Goal: Transaction & Acquisition: Purchase product/service

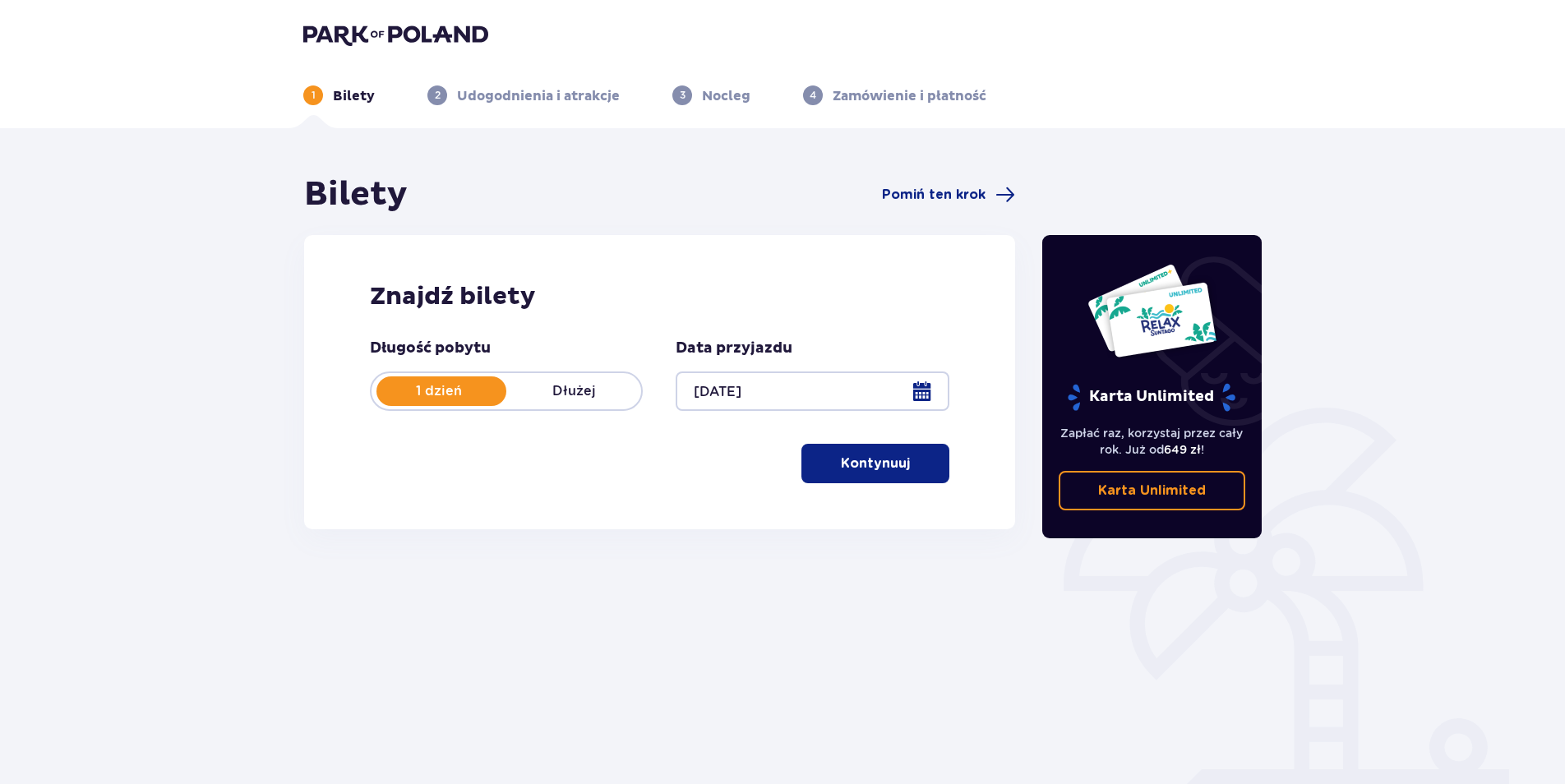
click at [705, 451] on button "Kontynuuj" at bounding box center [875, 463] width 148 height 39
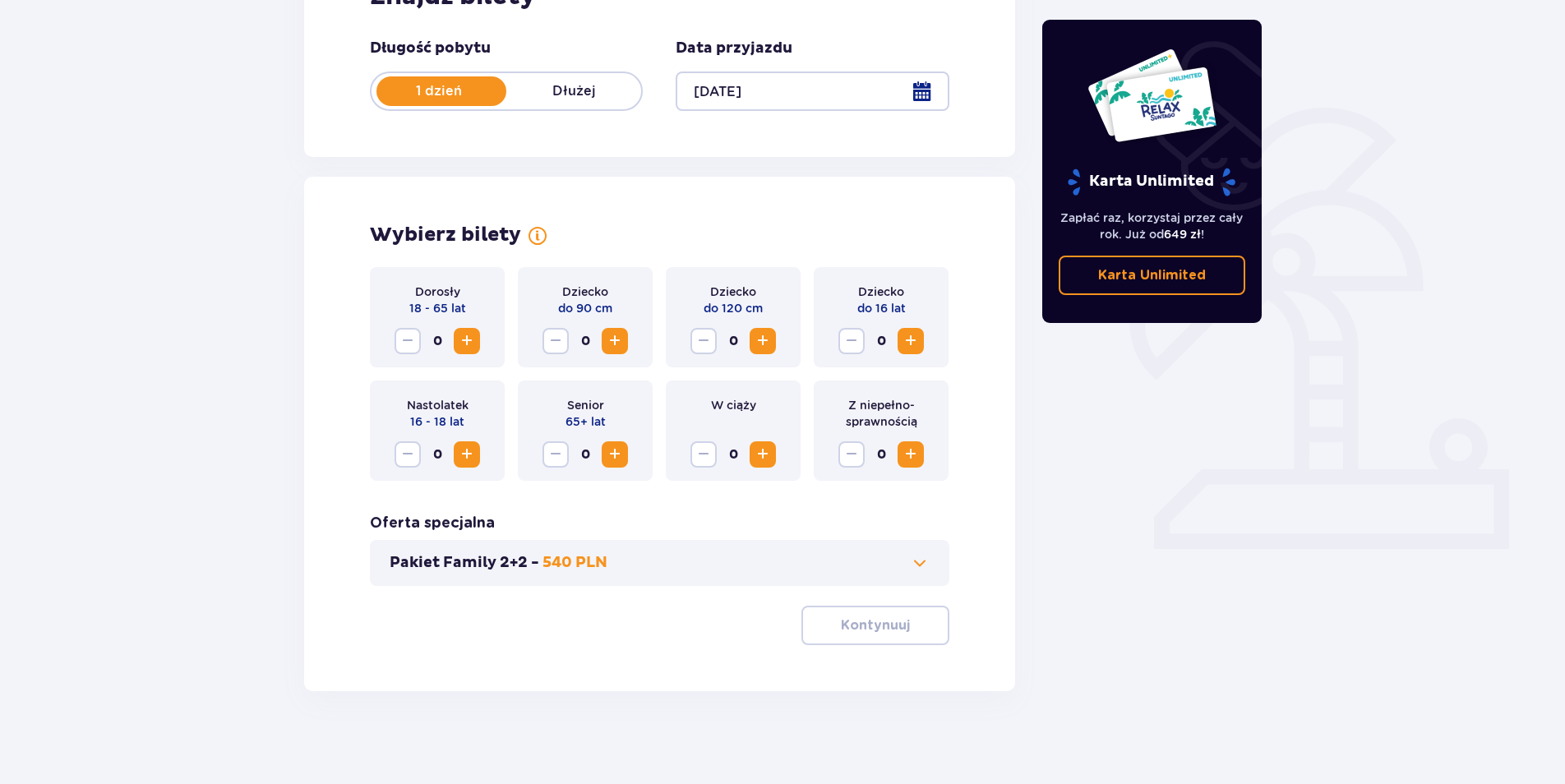
scroll to position [306, 0]
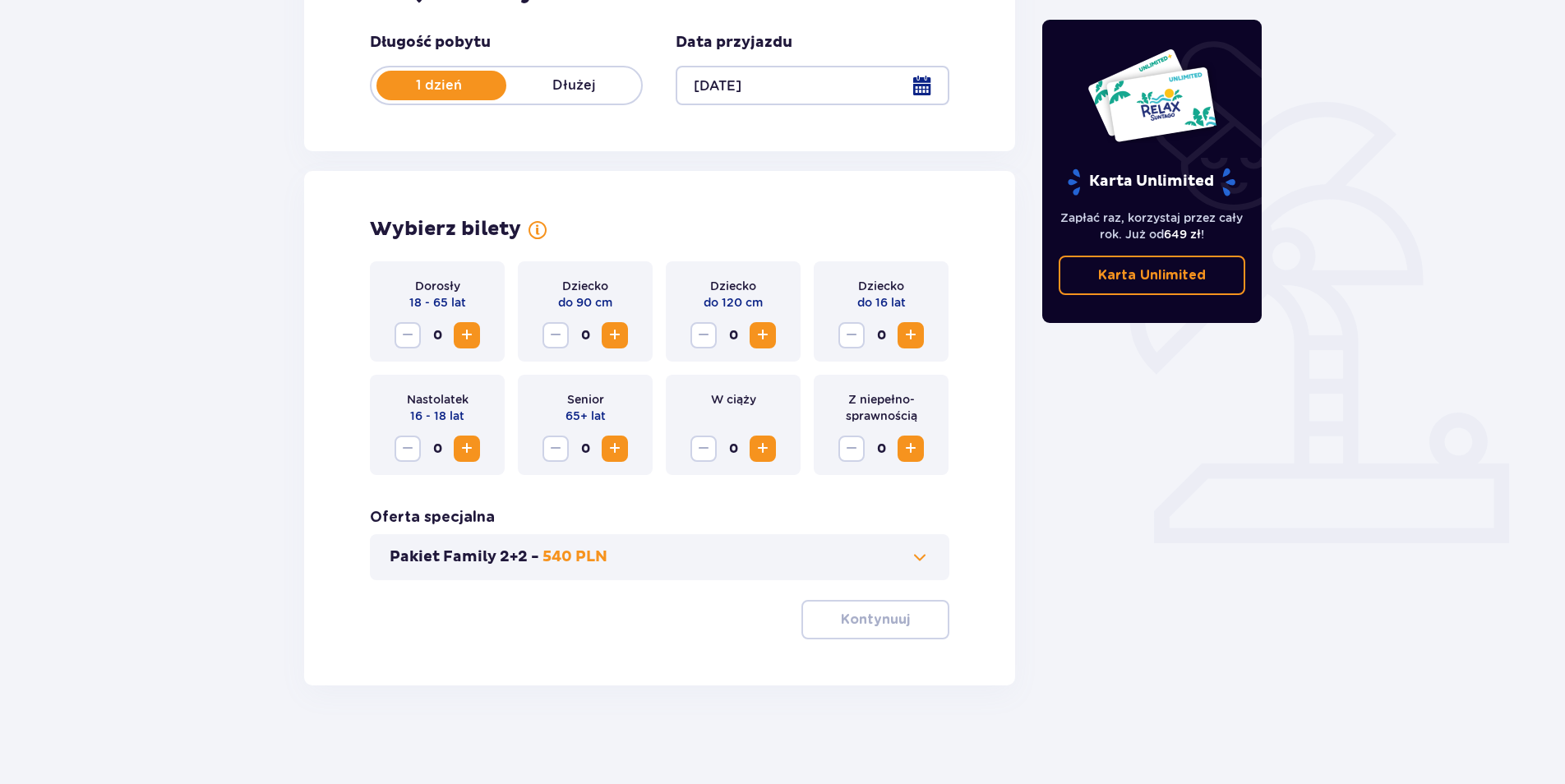
click at [472, 341] on span "Zwiększ" at bounding box center [467, 335] width 20 height 20
click at [473, 339] on span "Zwiększ" at bounding box center [467, 335] width 20 height 20
click at [705, 616] on p "Kontynuuj" at bounding box center [875, 620] width 69 height 18
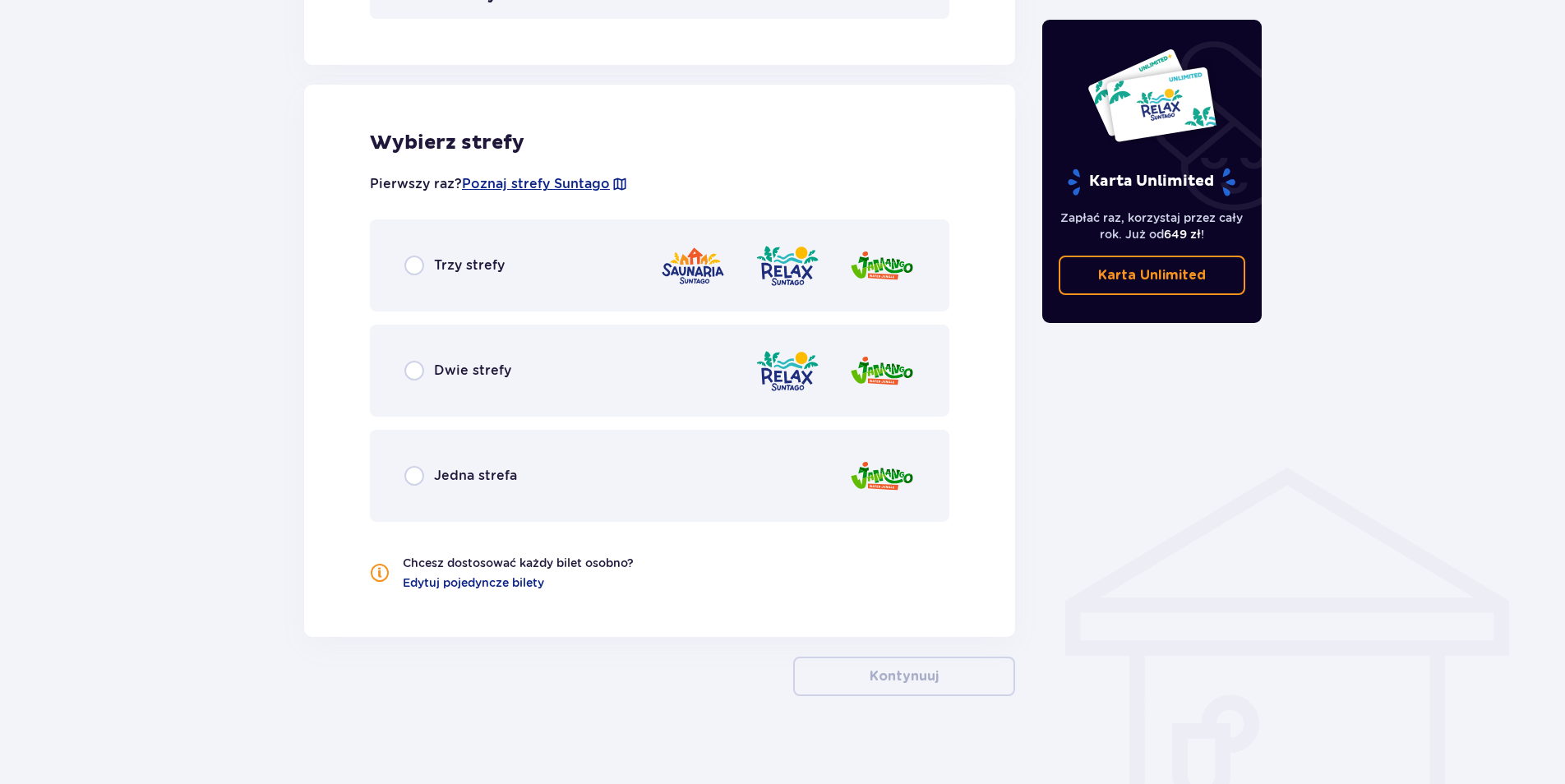
scroll to position [878, 0]
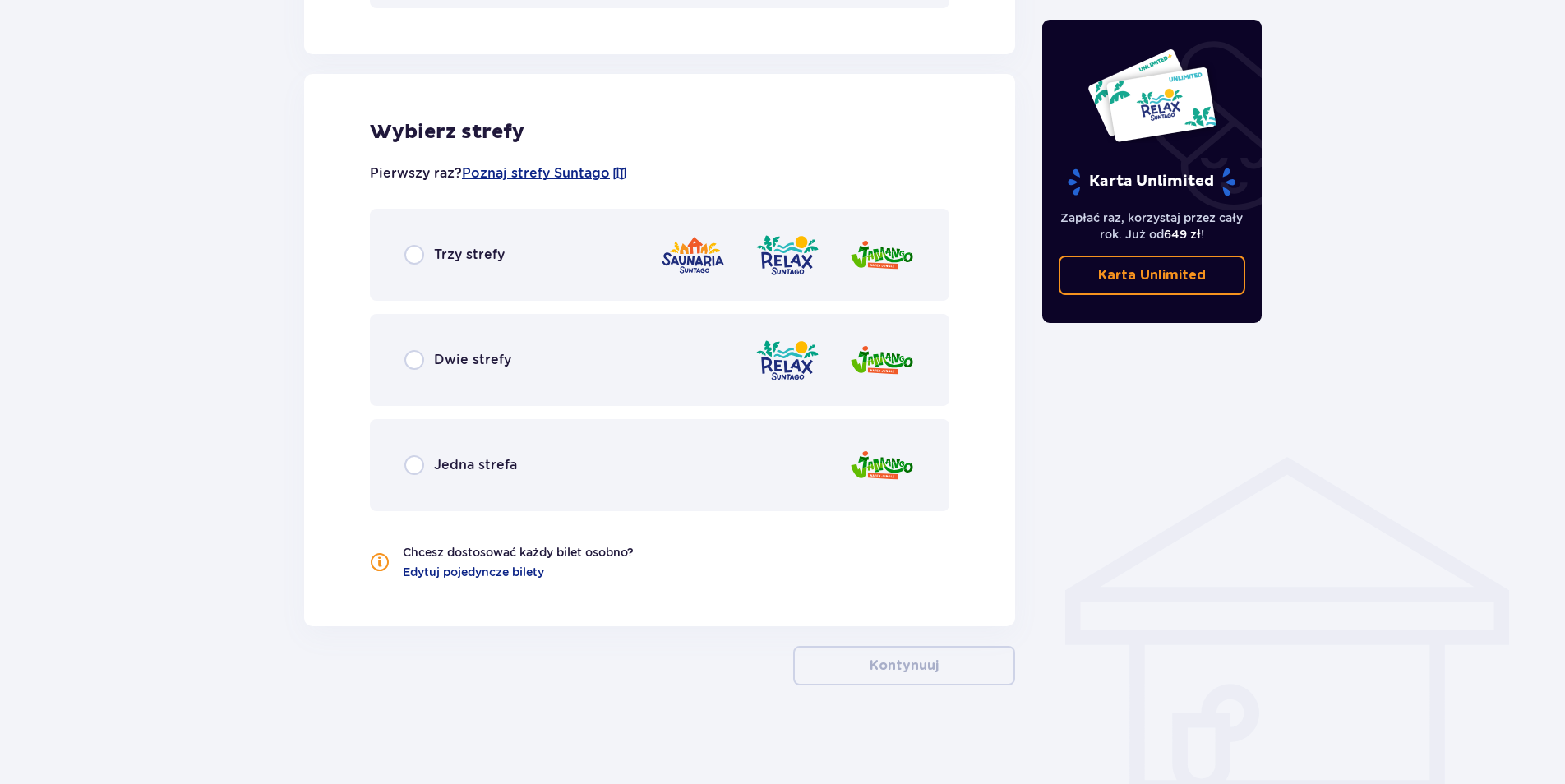
click at [661, 278] on img at bounding box center [693, 255] width 65 height 47
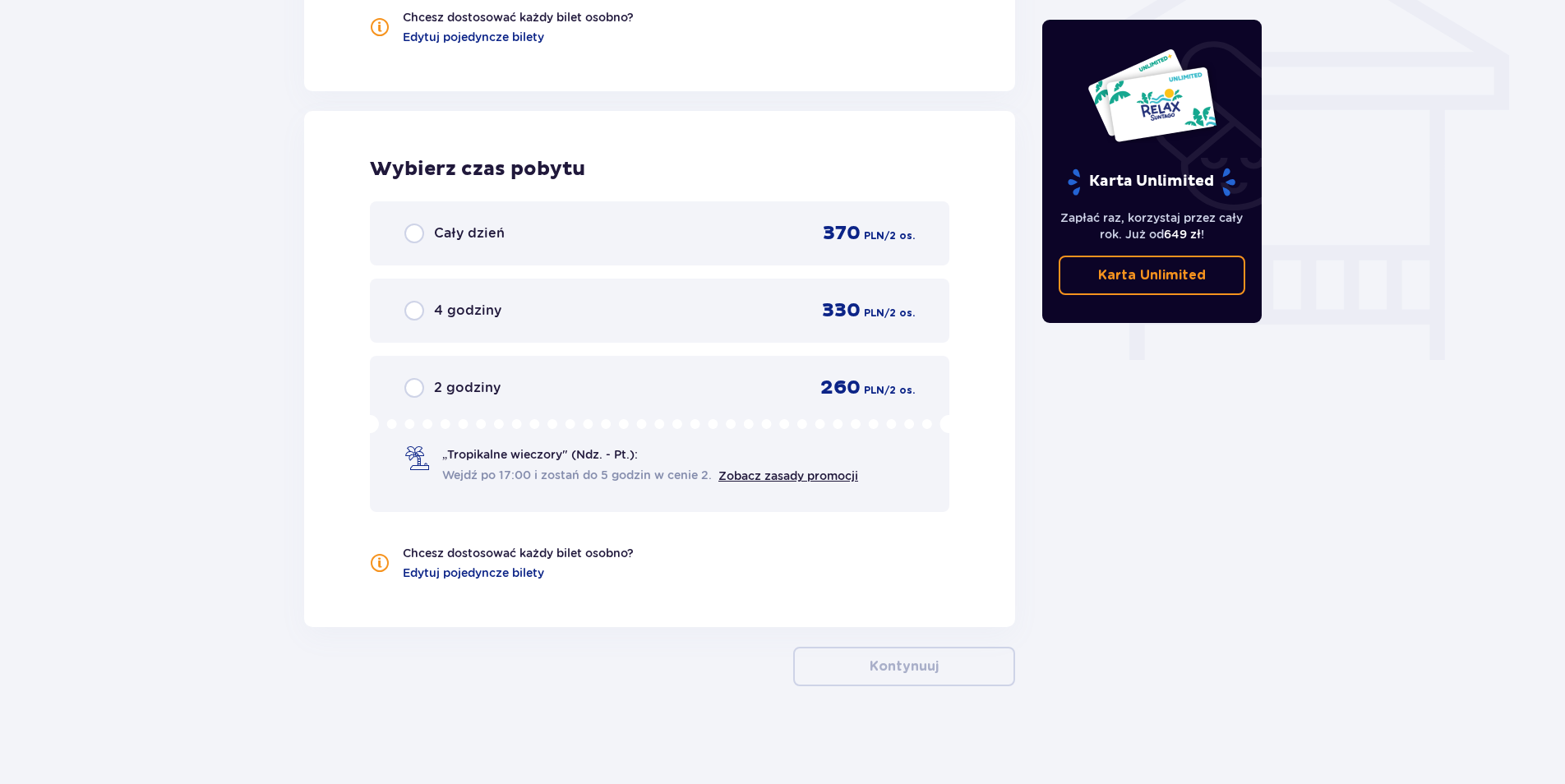
scroll to position [1413, 0]
drag, startPoint x: 785, startPoint y: 232, endPoint x: 774, endPoint y: 229, distance: 11.4
click at [705, 229] on div "Cały dzień 370 PLN / 2 os." at bounding box center [659, 232] width 510 height 24
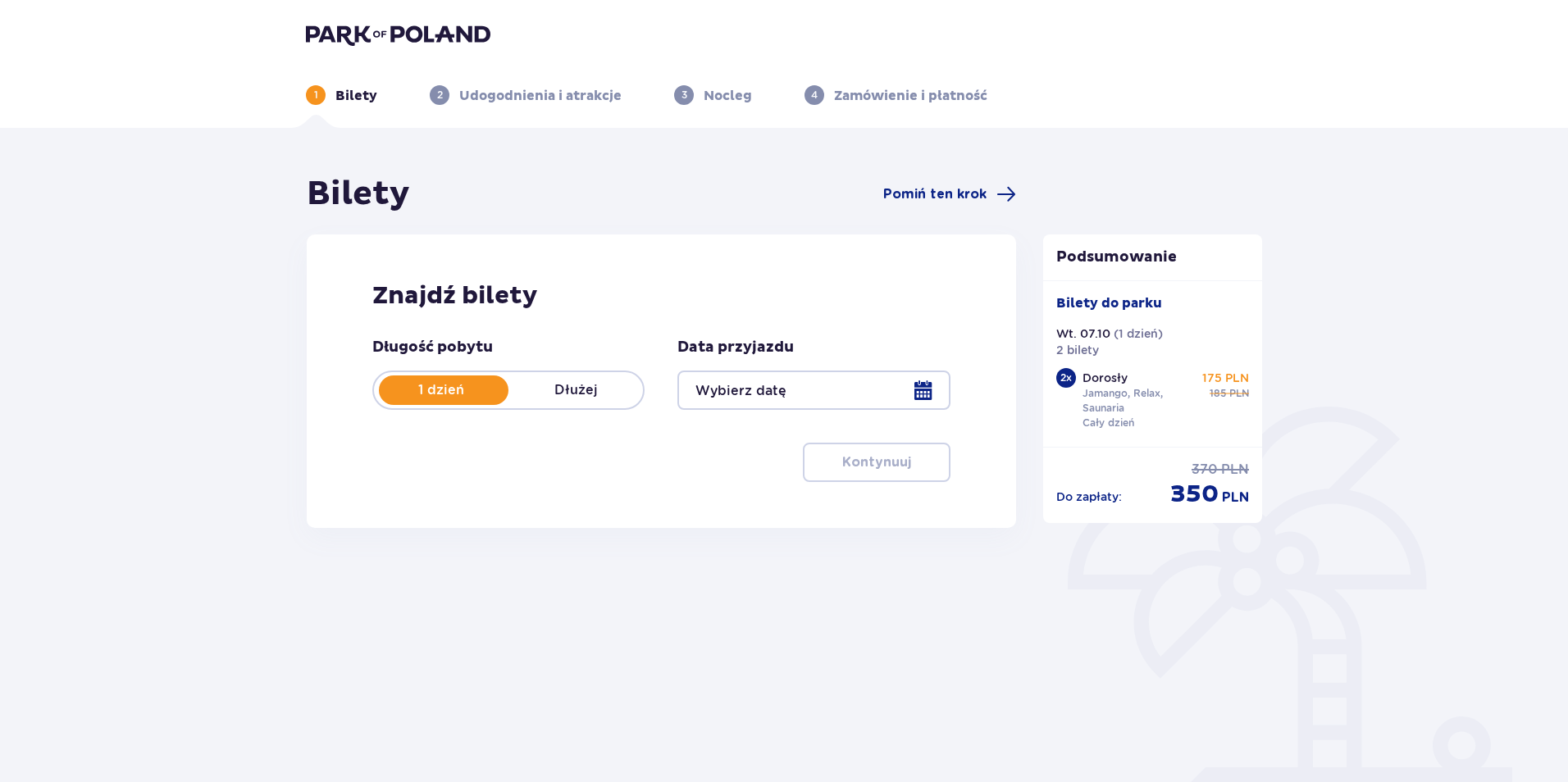
type input "[DATE]"
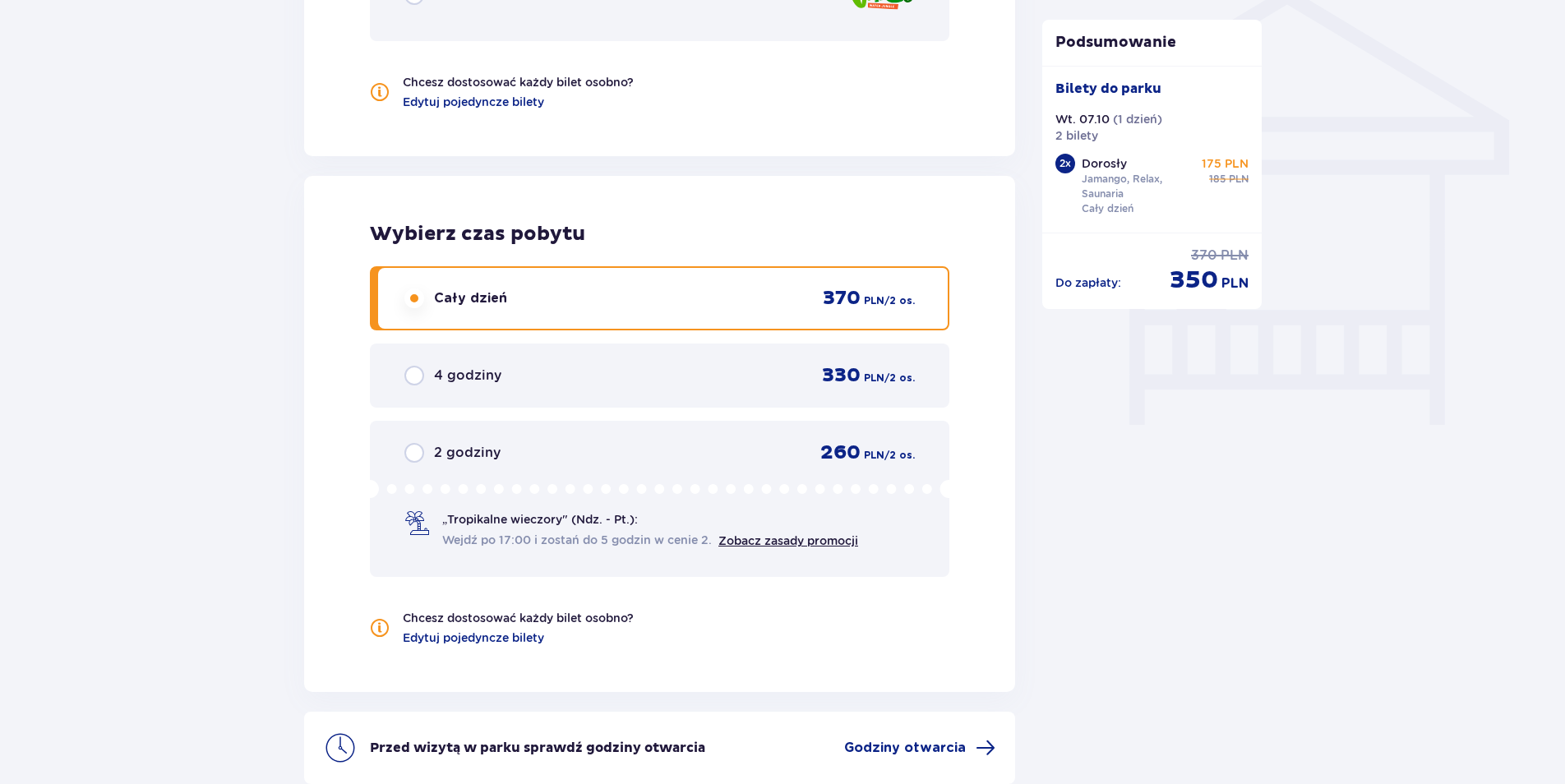
scroll to position [1412, 0]
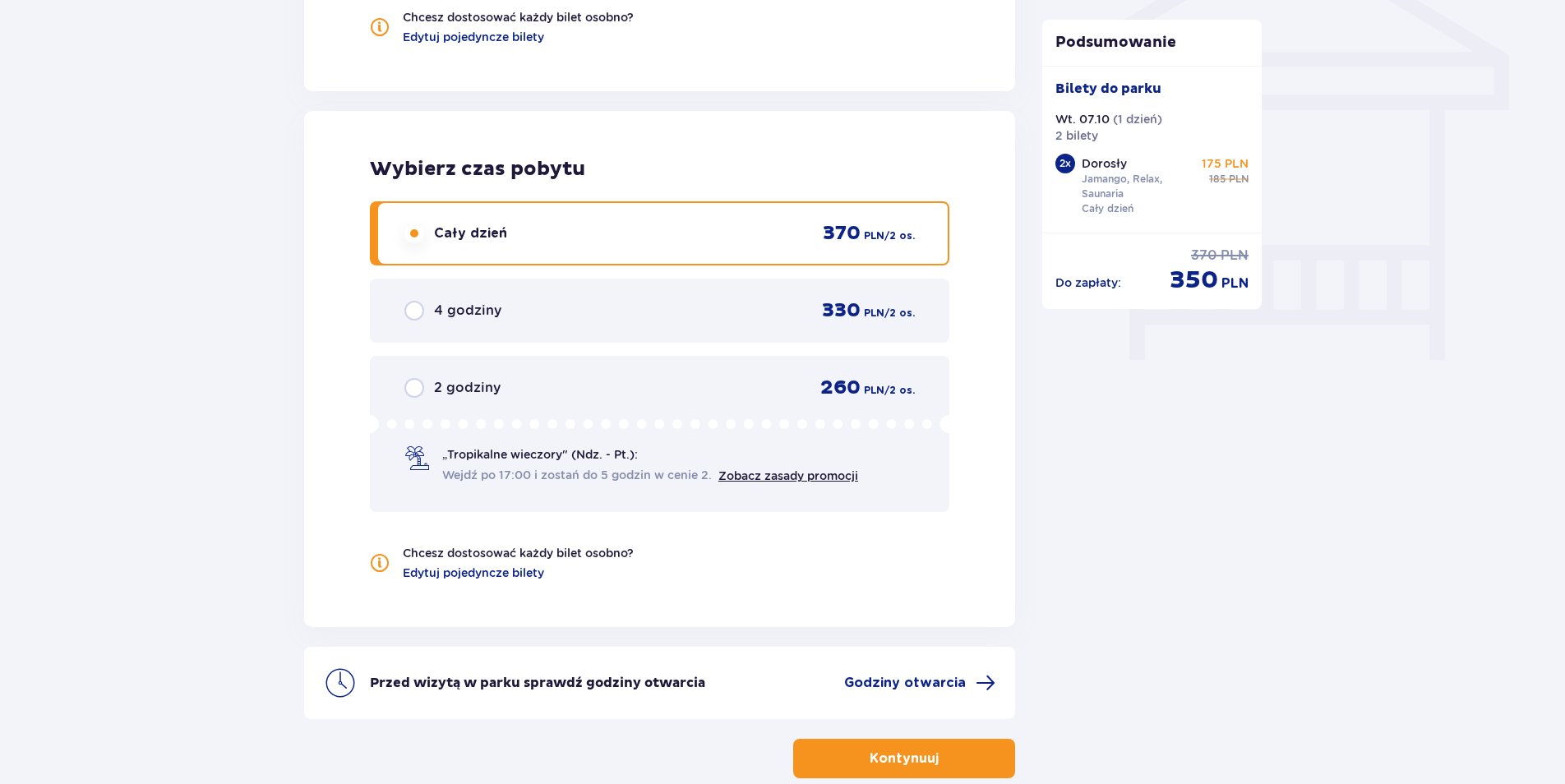
click at [873, 776] on button "Kontynuuj" at bounding box center [904, 758] width 222 height 39
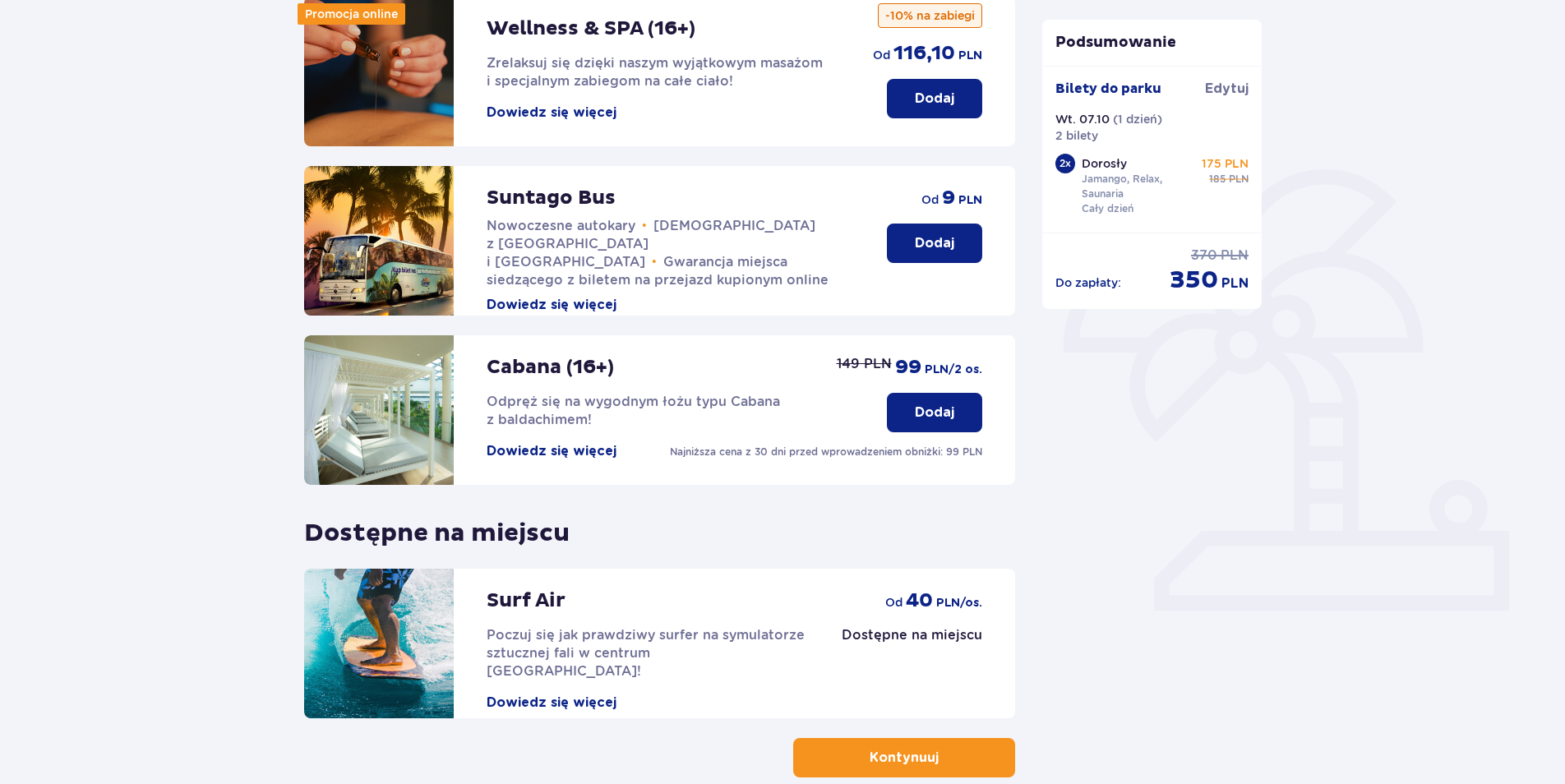
scroll to position [330, 0]
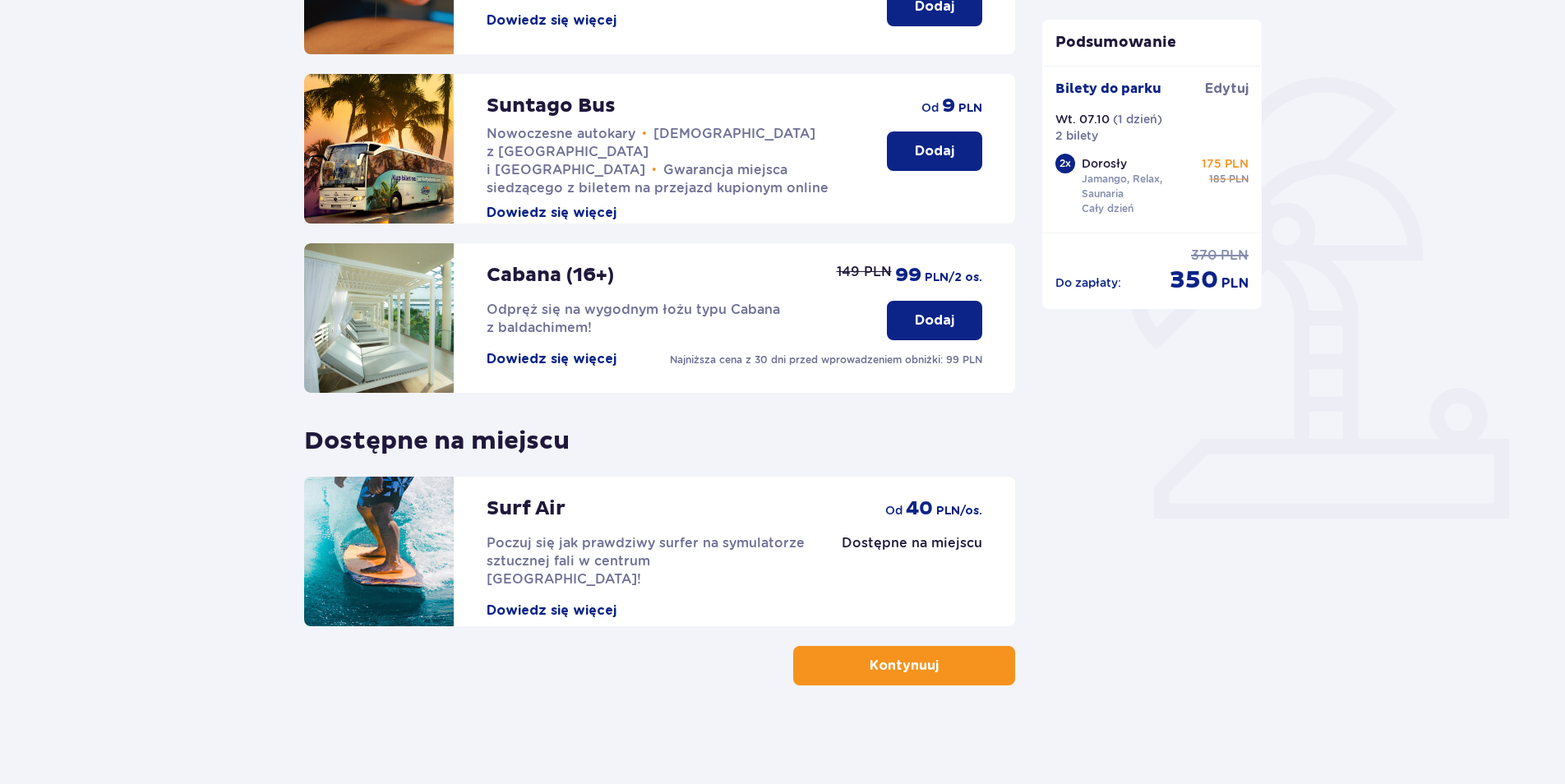
click at [600, 601] on button "Dowiedz się więcej" at bounding box center [551, 611] width 130 height 18
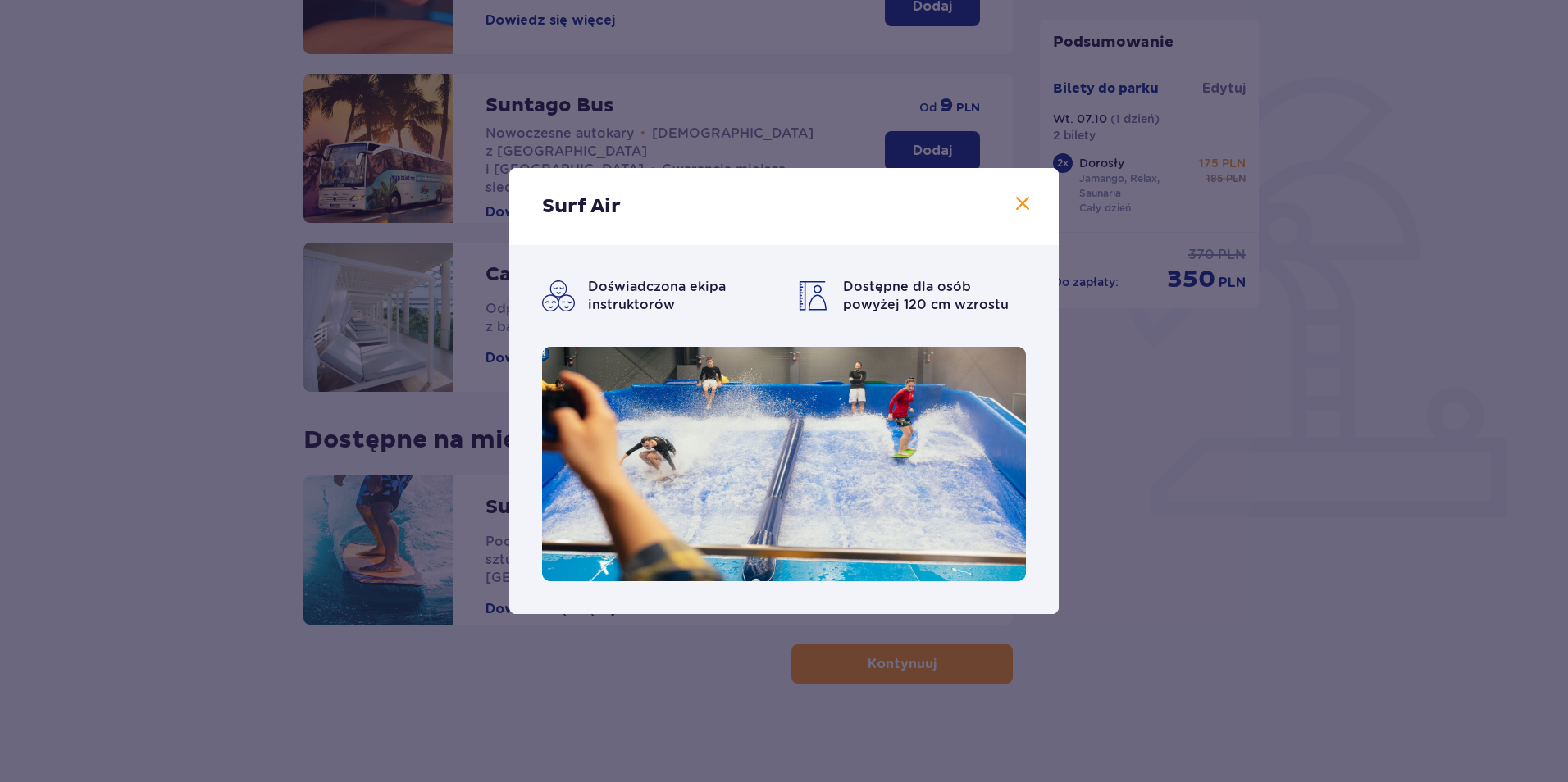
click at [1039, 180] on div "Surf Air" at bounding box center [783, 206] width 549 height 77
click at [1021, 209] on span at bounding box center [1023, 205] width 20 height 20
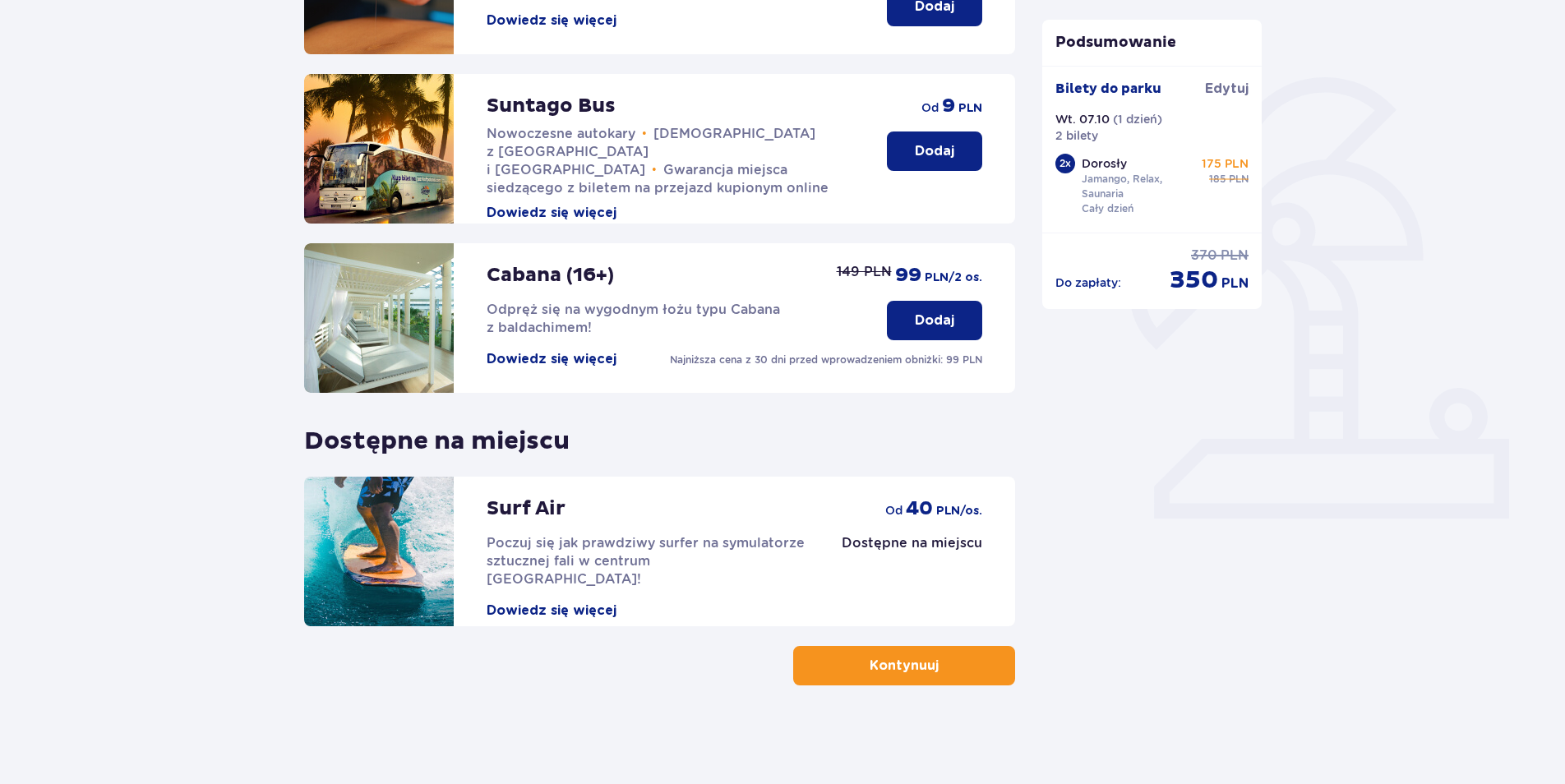
click at [953, 658] on button "Kontynuuj" at bounding box center [904, 665] width 222 height 39
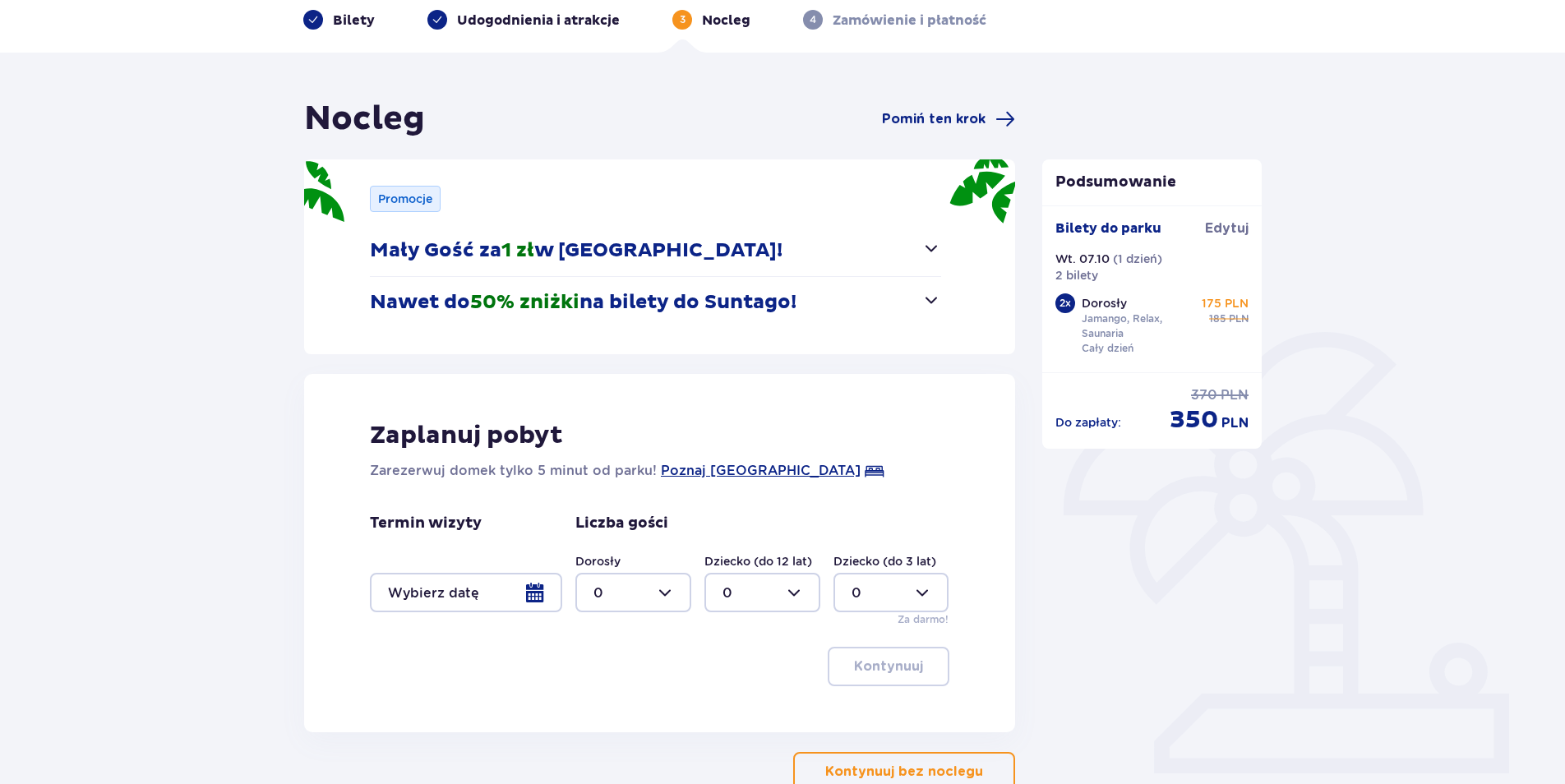
scroll to position [182, 0]
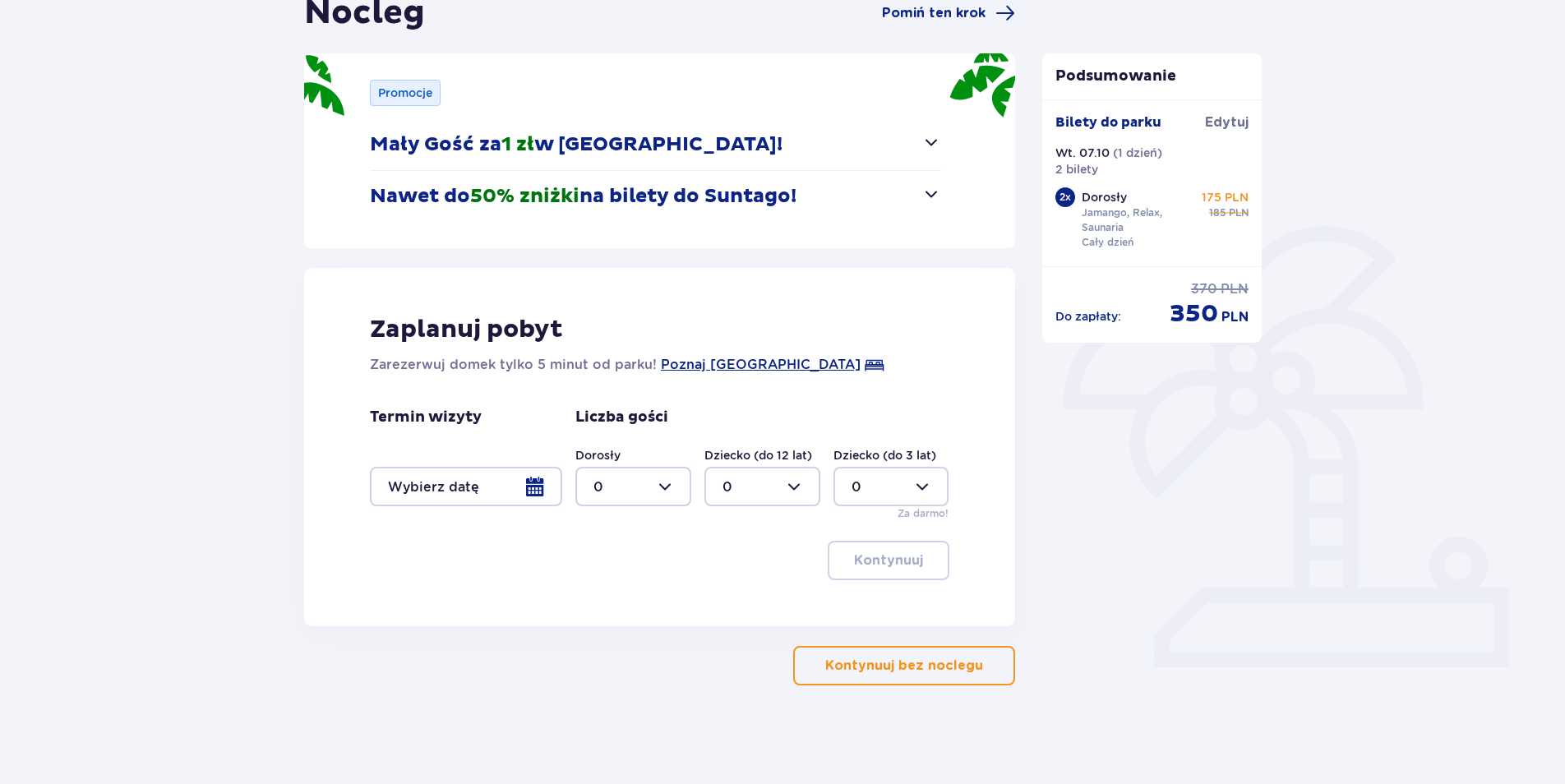
click at [976, 671] on span "button" at bounding box center [986, 666] width 20 height 20
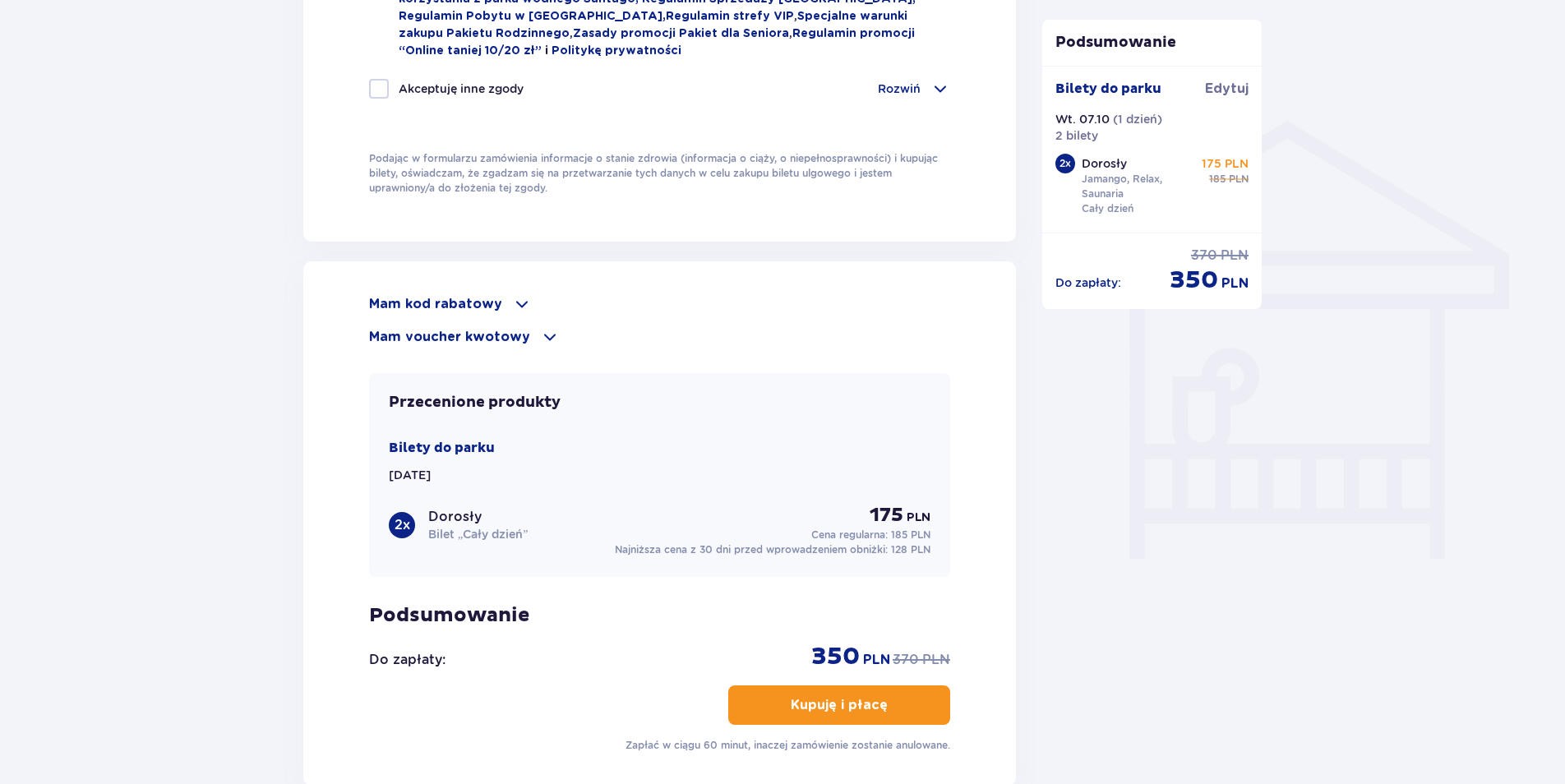
scroll to position [1225, 0]
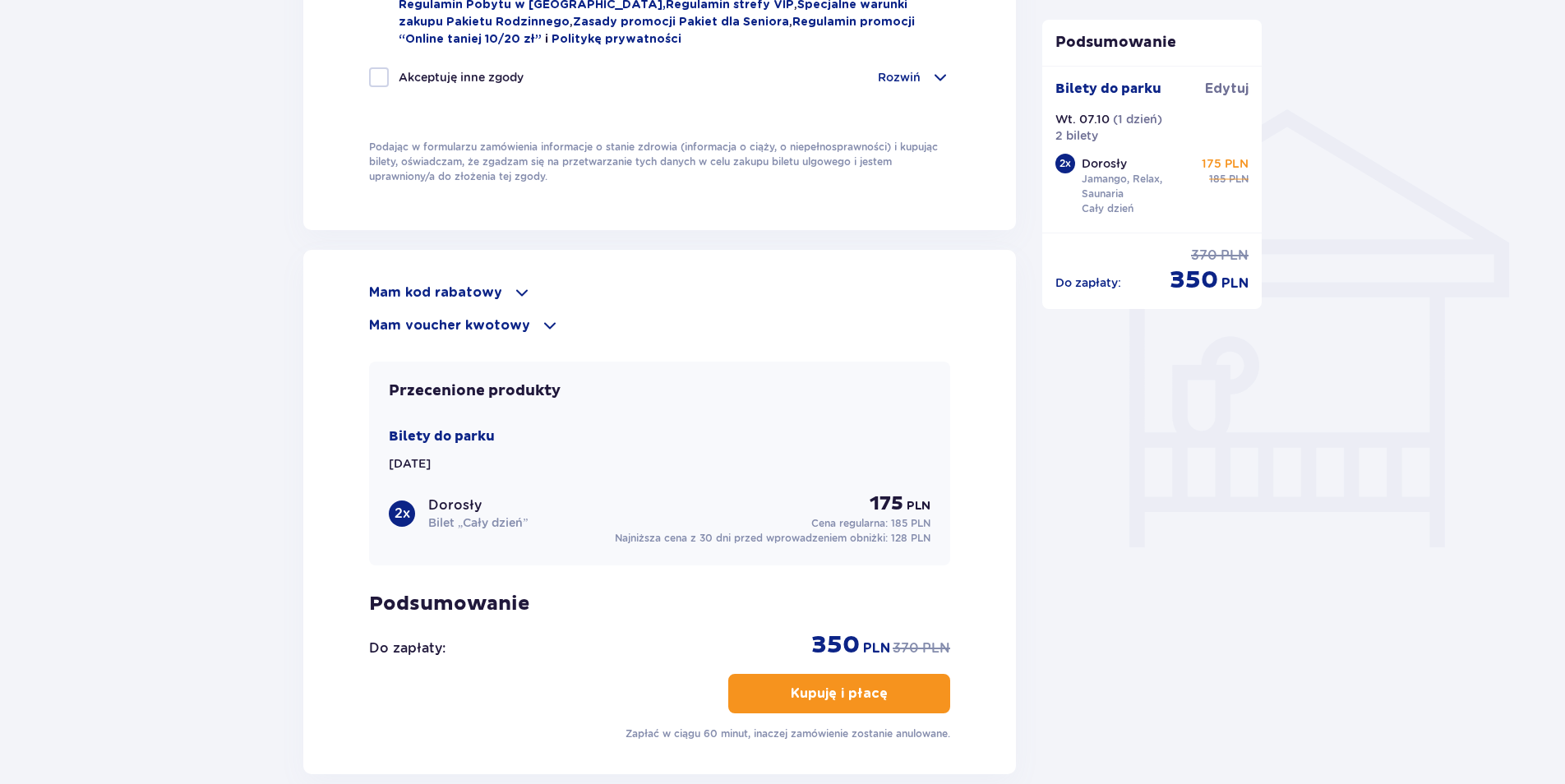
click at [504, 298] on div "Mam kod rabatowy" at bounding box center [659, 292] width 581 height 20
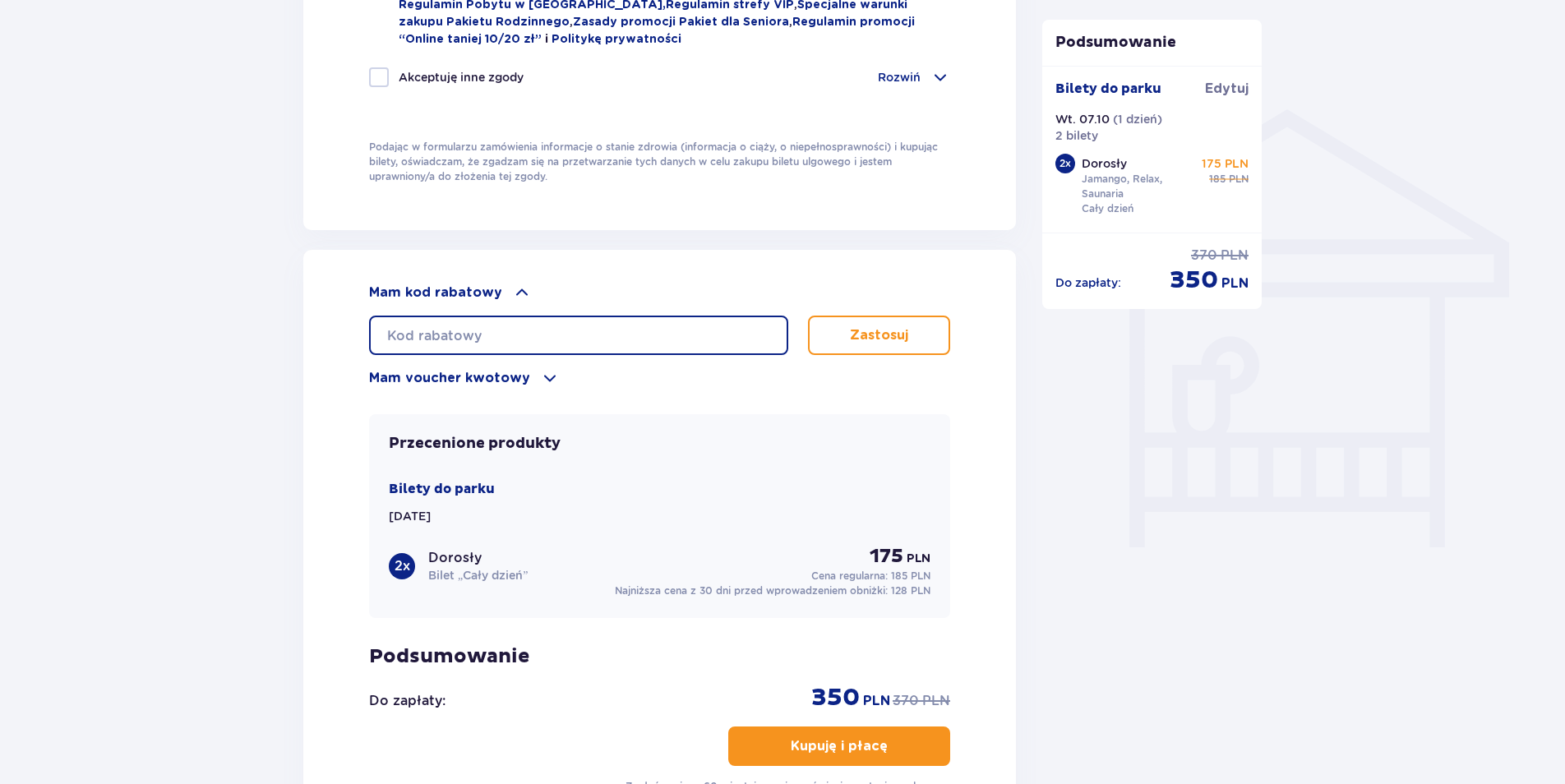
click at [498, 338] on input "text" at bounding box center [578, 335] width 419 height 39
type input "student30"
click at [947, 338] on button "Zastosuj" at bounding box center [879, 335] width 142 height 39
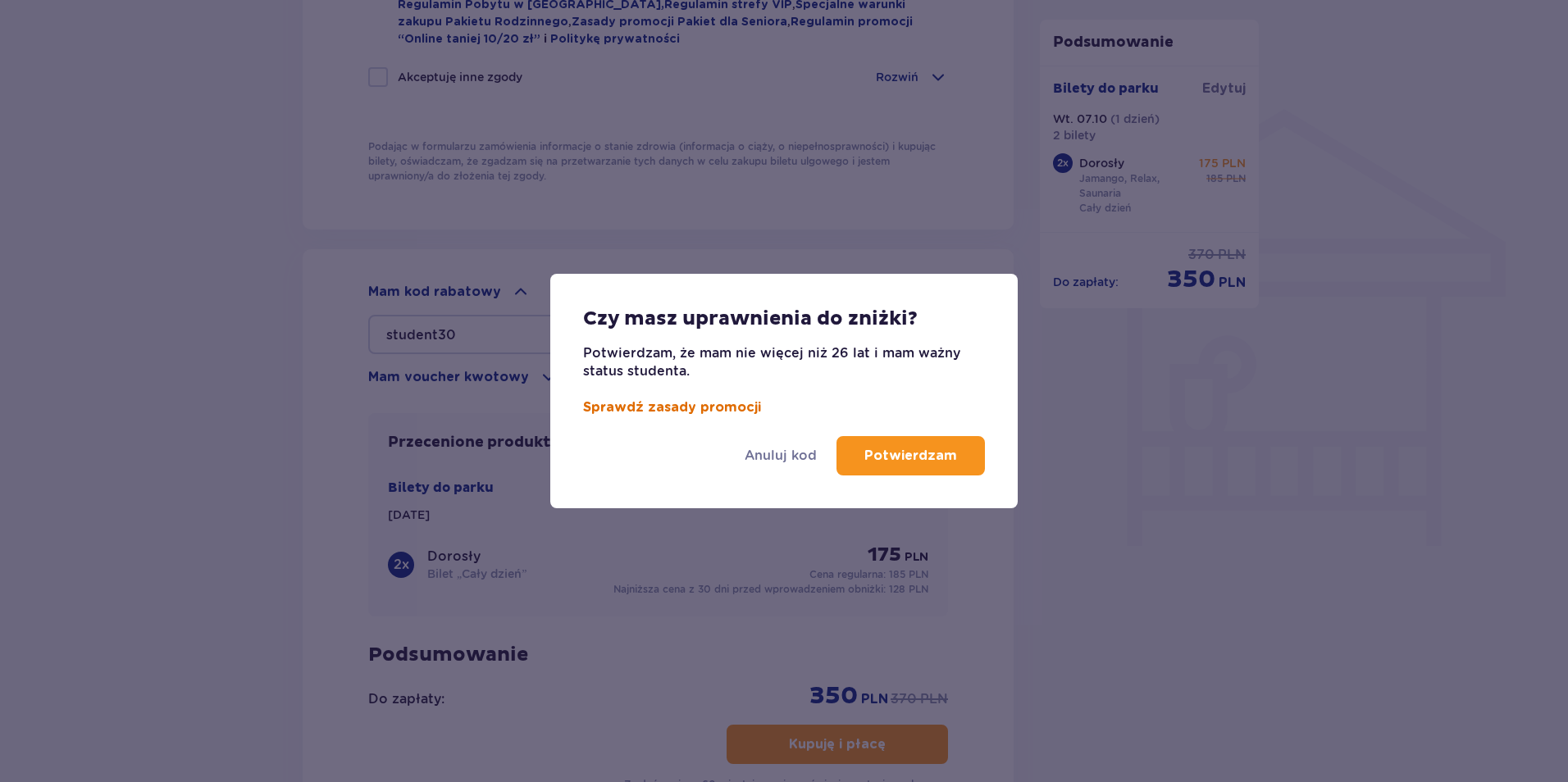
click at [746, 409] on link "Sprawdź zasady promocji" at bounding box center [672, 408] width 178 height 13
click at [929, 459] on p "Potwierdzam" at bounding box center [910, 456] width 93 height 18
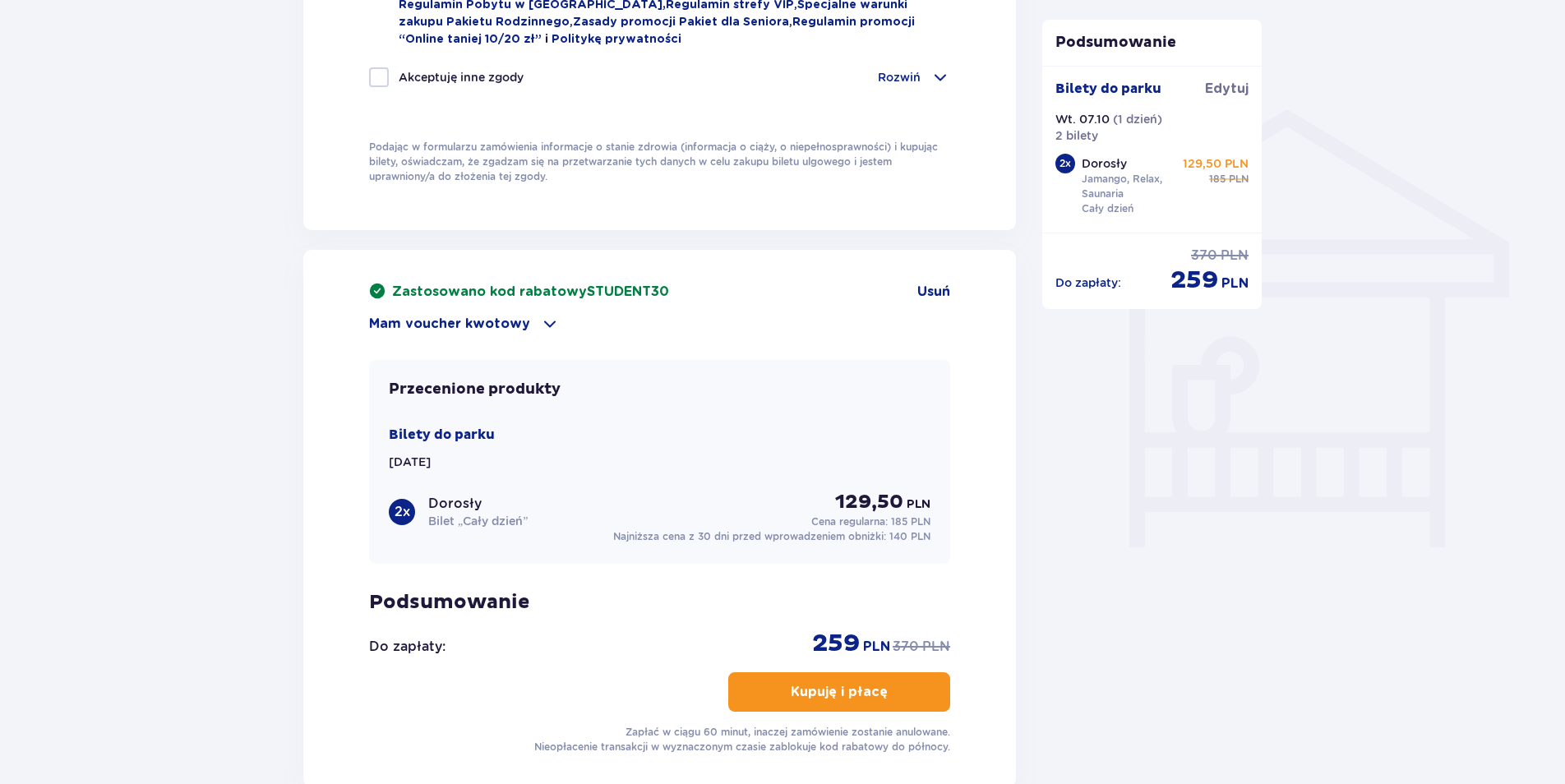
click at [564, 502] on div "2 x Dorosły Bilet „Cały dzień” 129,50 PLN Cena regularna: 185 PLN" at bounding box center [659, 509] width 542 height 39
click at [417, 506] on div "2 x Dorosły Bilet „Cały dzień”" at bounding box center [458, 512] width 139 height 34
click at [395, 508] on div "2 x" at bounding box center [401, 511] width 26 height 26
drag, startPoint x: 395, startPoint y: 508, endPoint x: 700, endPoint y: 498, distance: 305.2
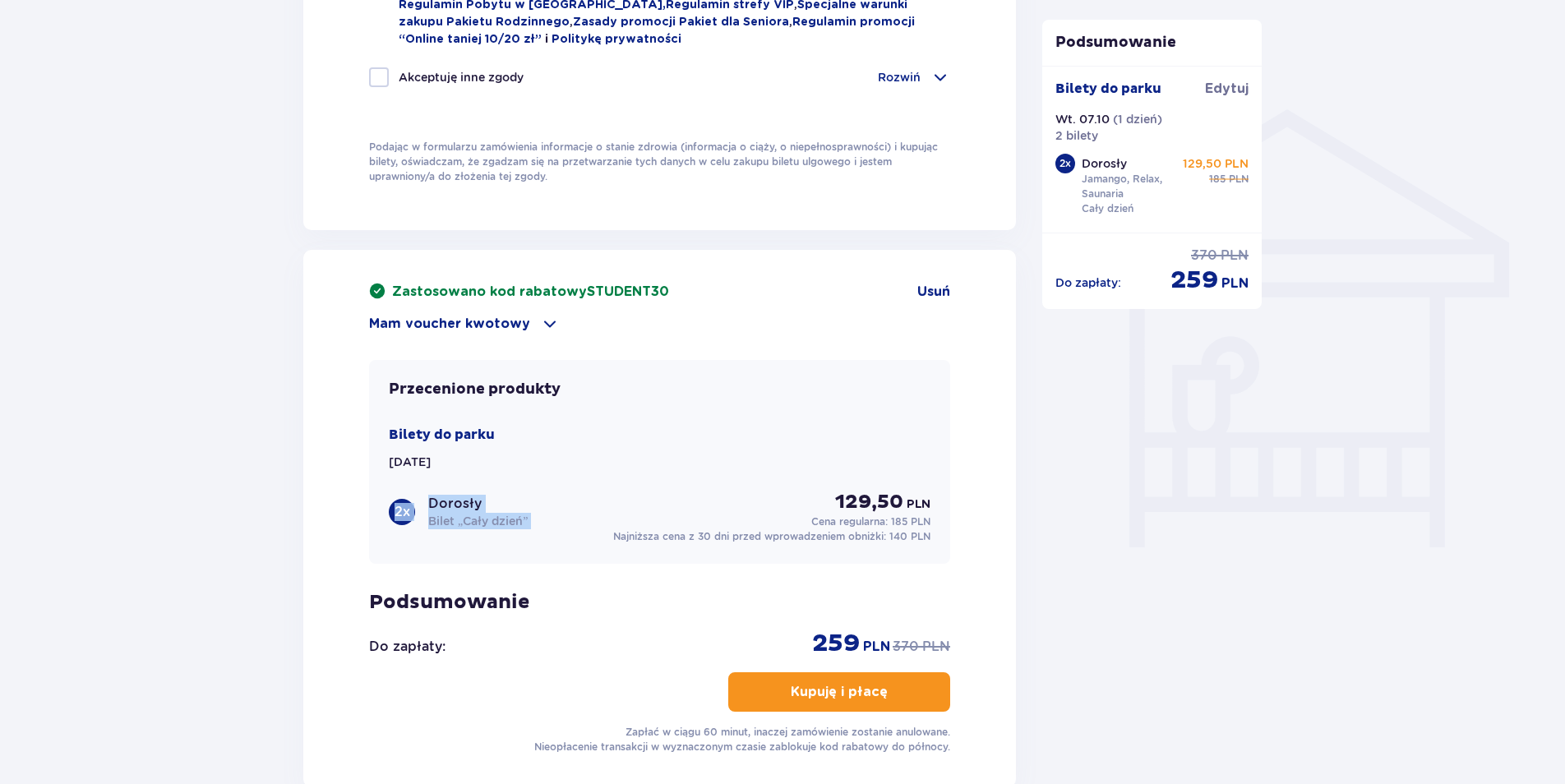
click at [694, 500] on div "2 x Dorosły Bilet „Cały dzień” 129,50 PLN Cena regularna: 185 PLN" at bounding box center [659, 509] width 542 height 39
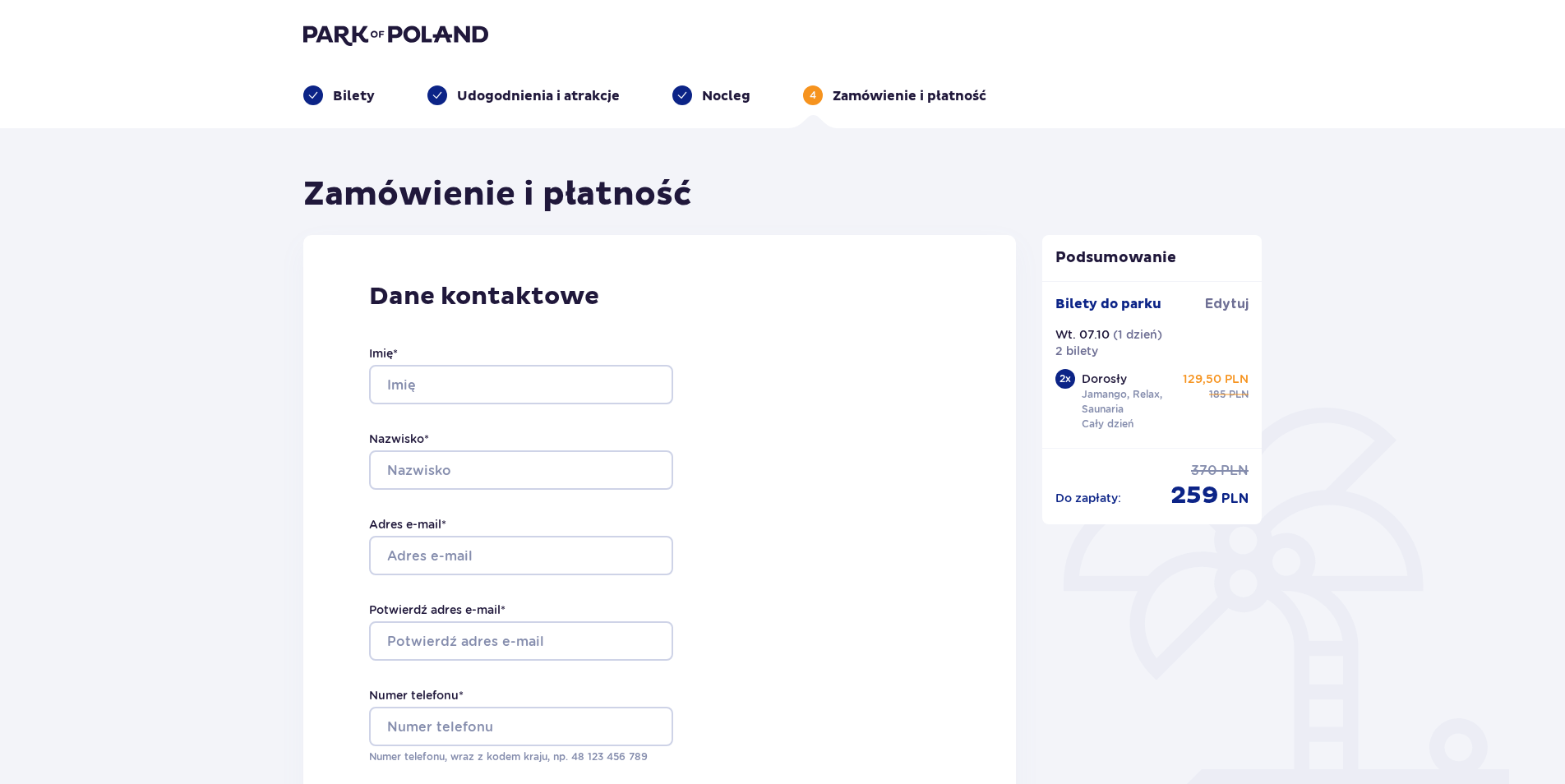
click at [335, 91] on p "Bilety" at bounding box center [354, 96] width 42 height 18
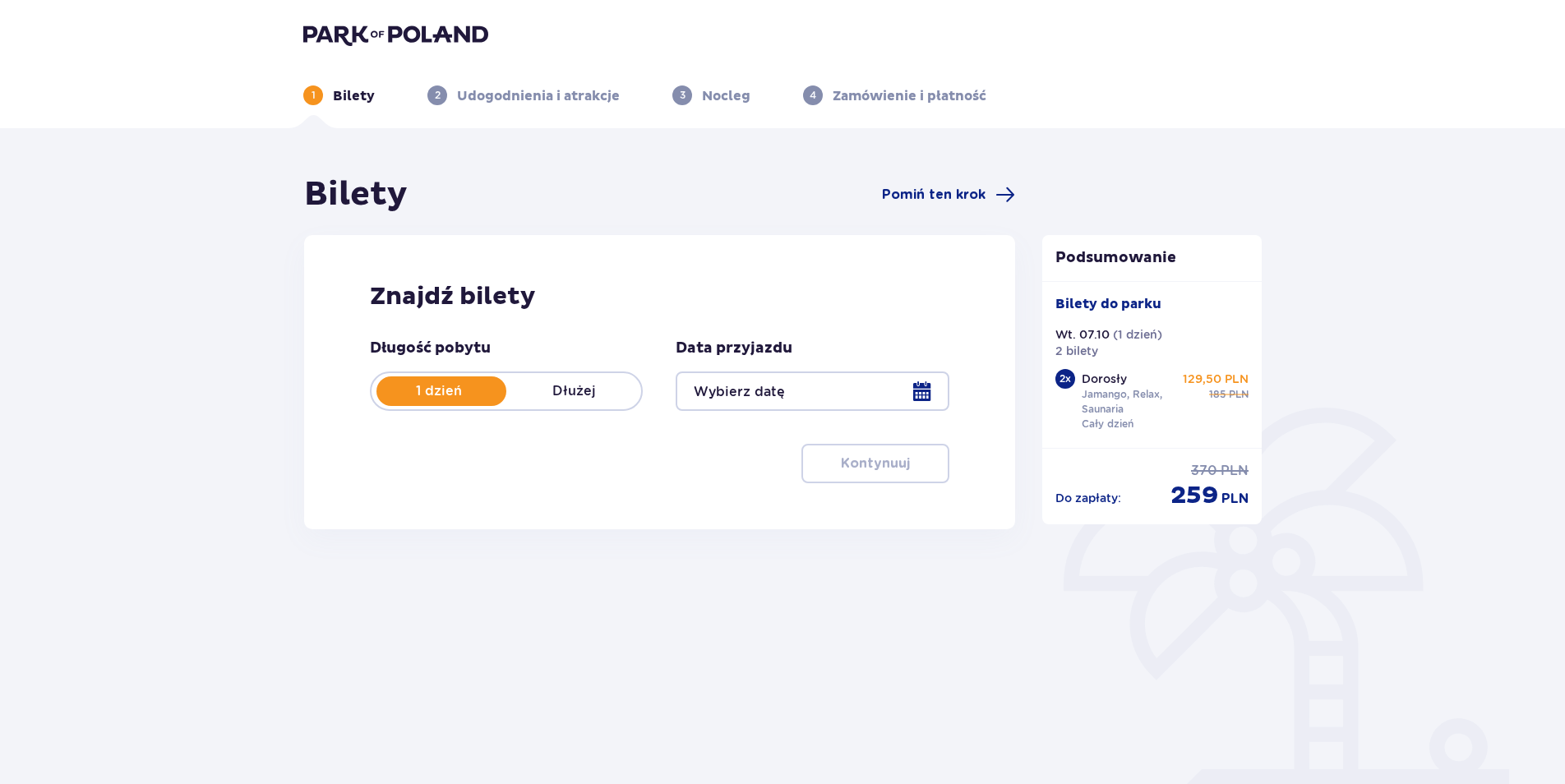
type input "[DATE]"
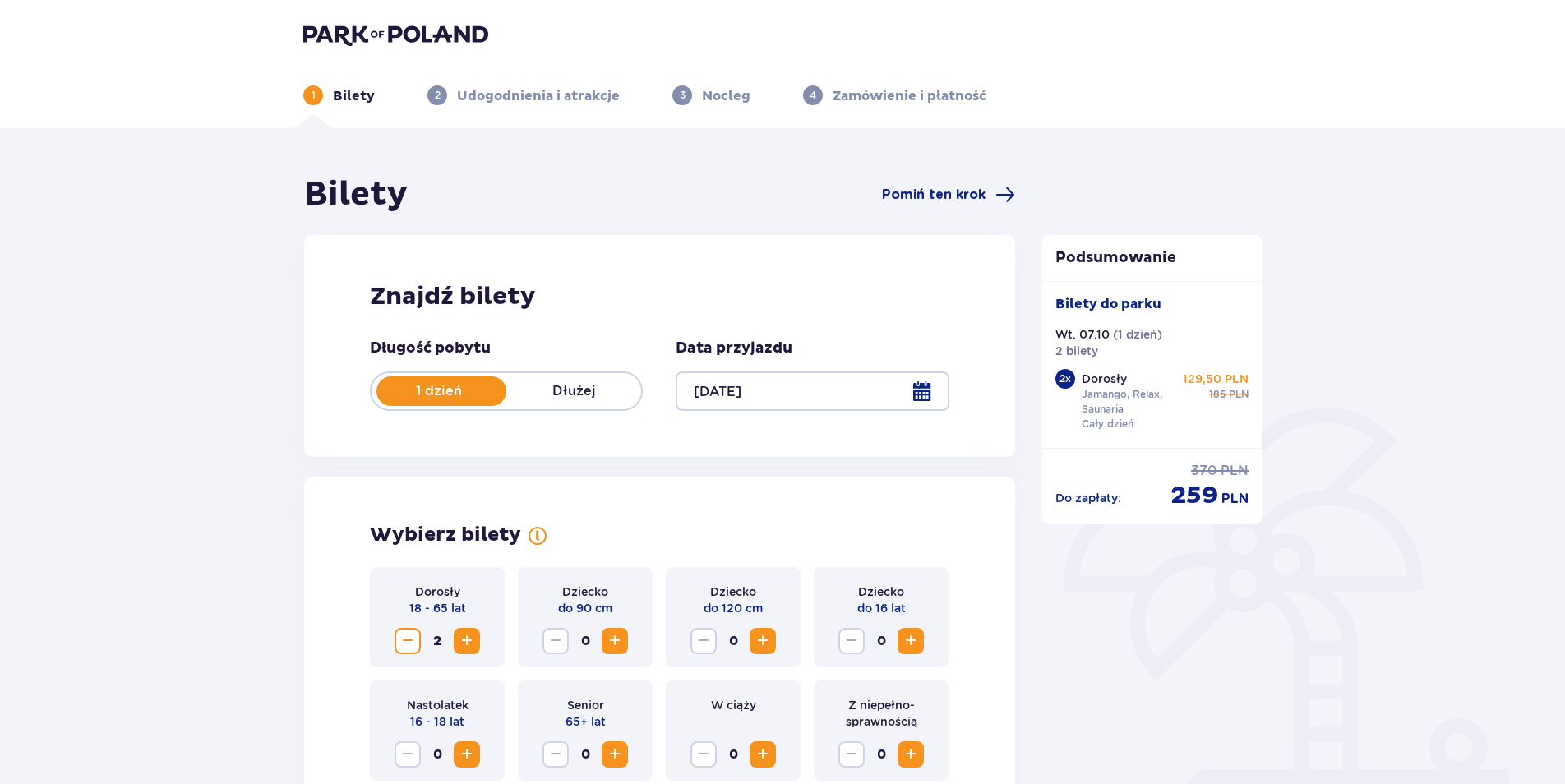
click at [409, 633] on span "Zmniejsz" at bounding box center [408, 641] width 20 height 20
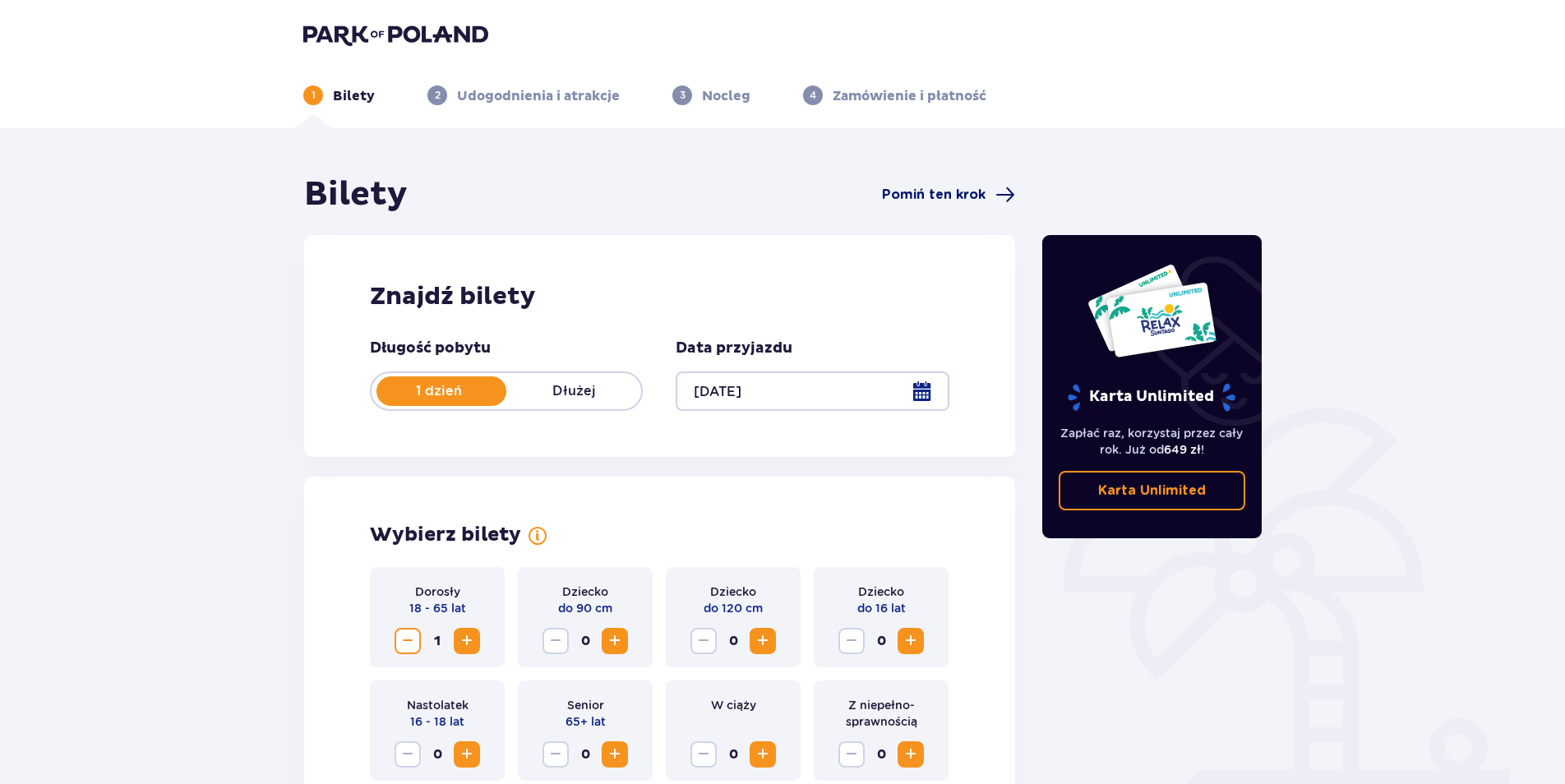
click at [904, 195] on span "Pomiń ten krok" at bounding box center [934, 195] width 104 height 18
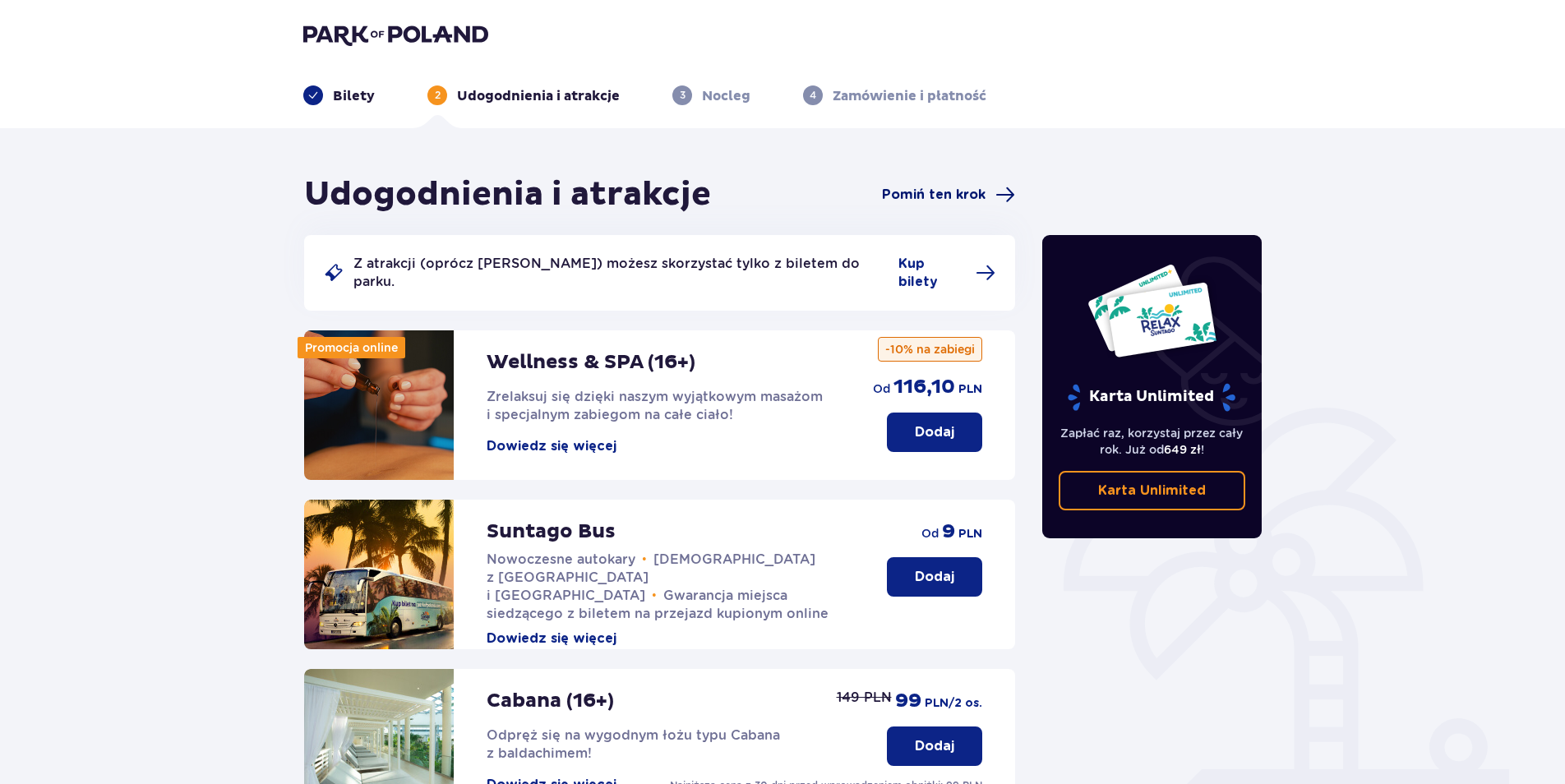
click at [911, 198] on span "Pomiń ten krok" at bounding box center [934, 195] width 104 height 18
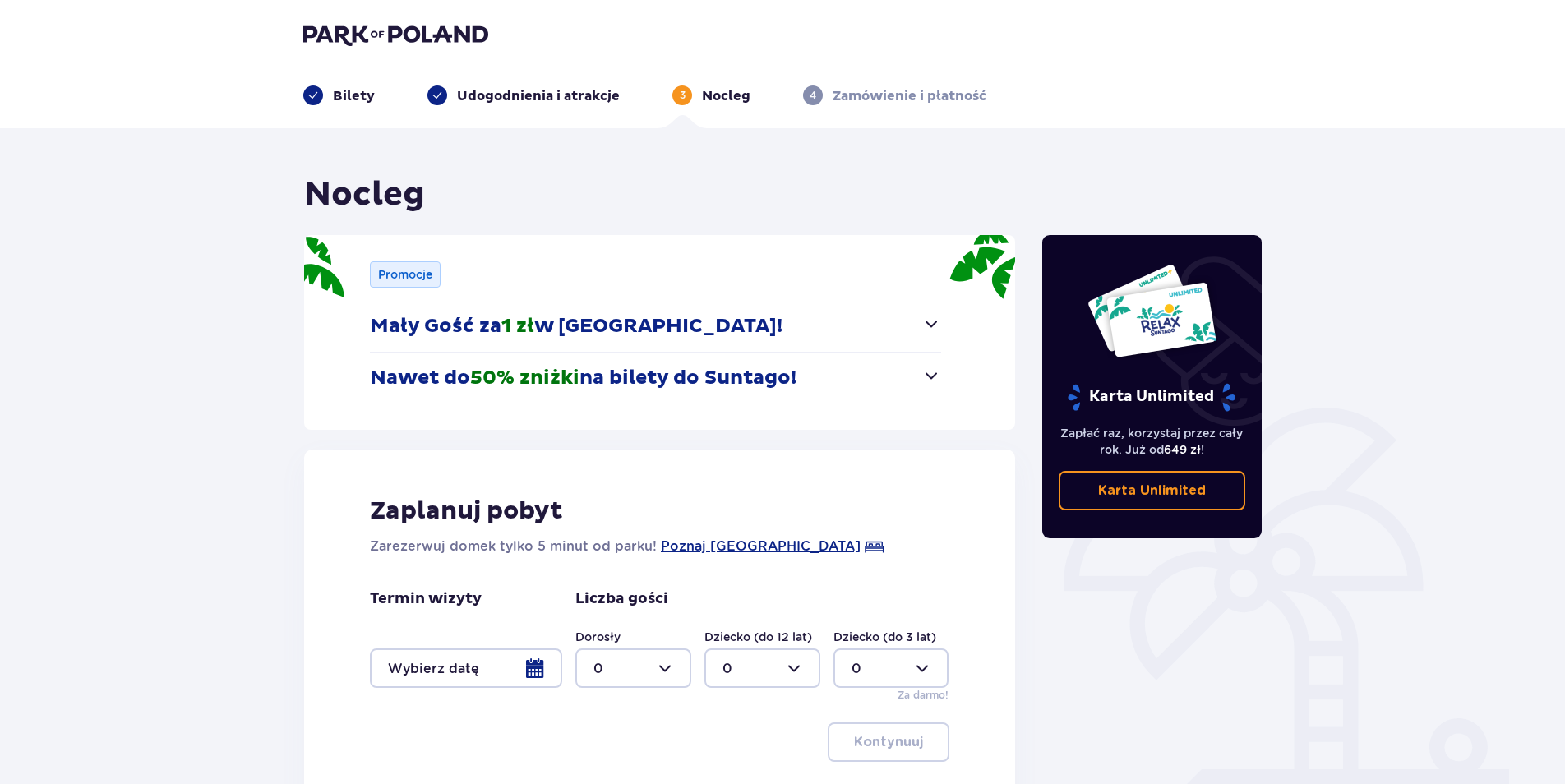
click at [325, 103] on div "Bilety" at bounding box center [338, 95] width 71 height 20
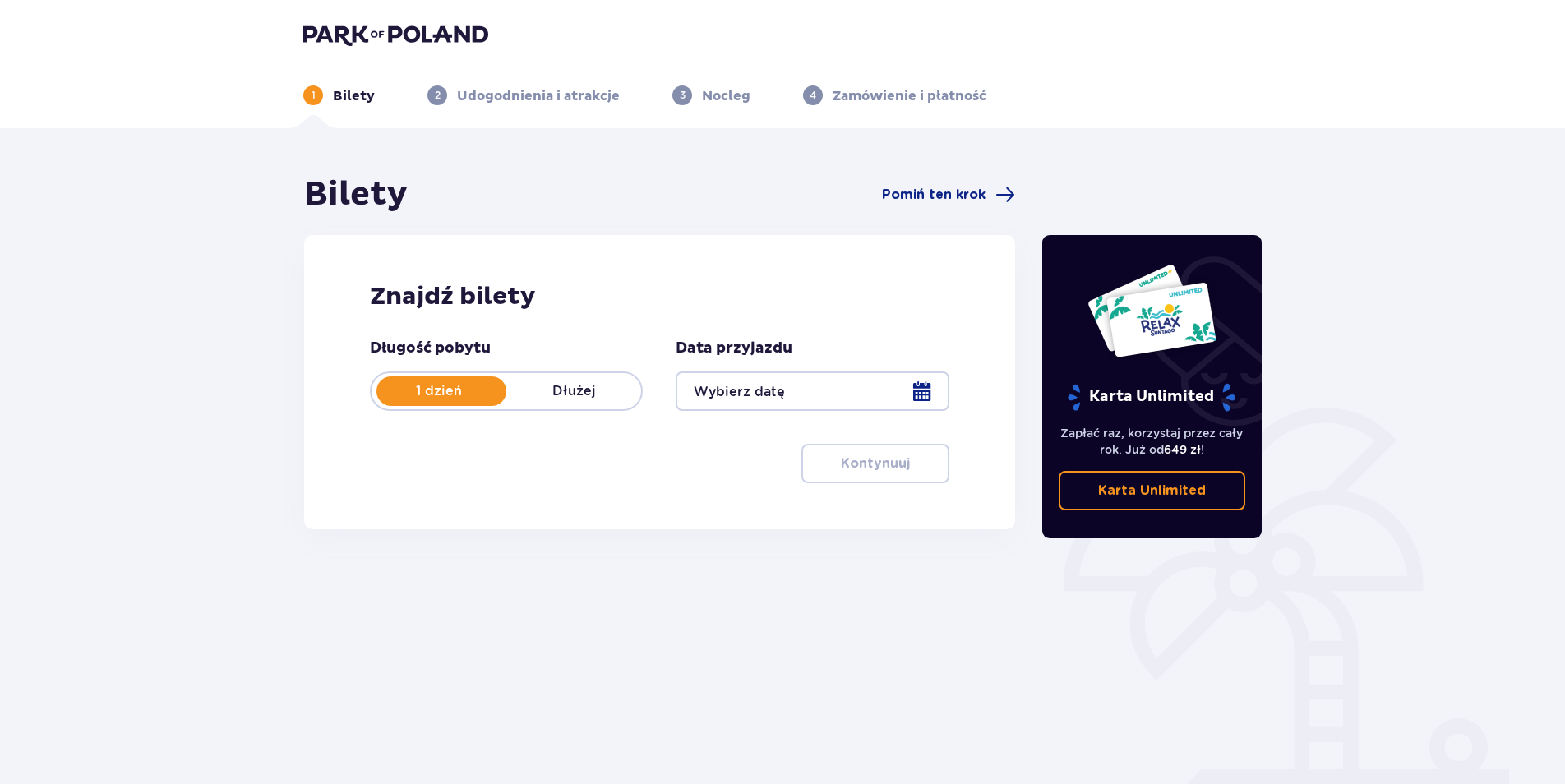
click at [790, 409] on div at bounding box center [812, 390] width 273 height 39
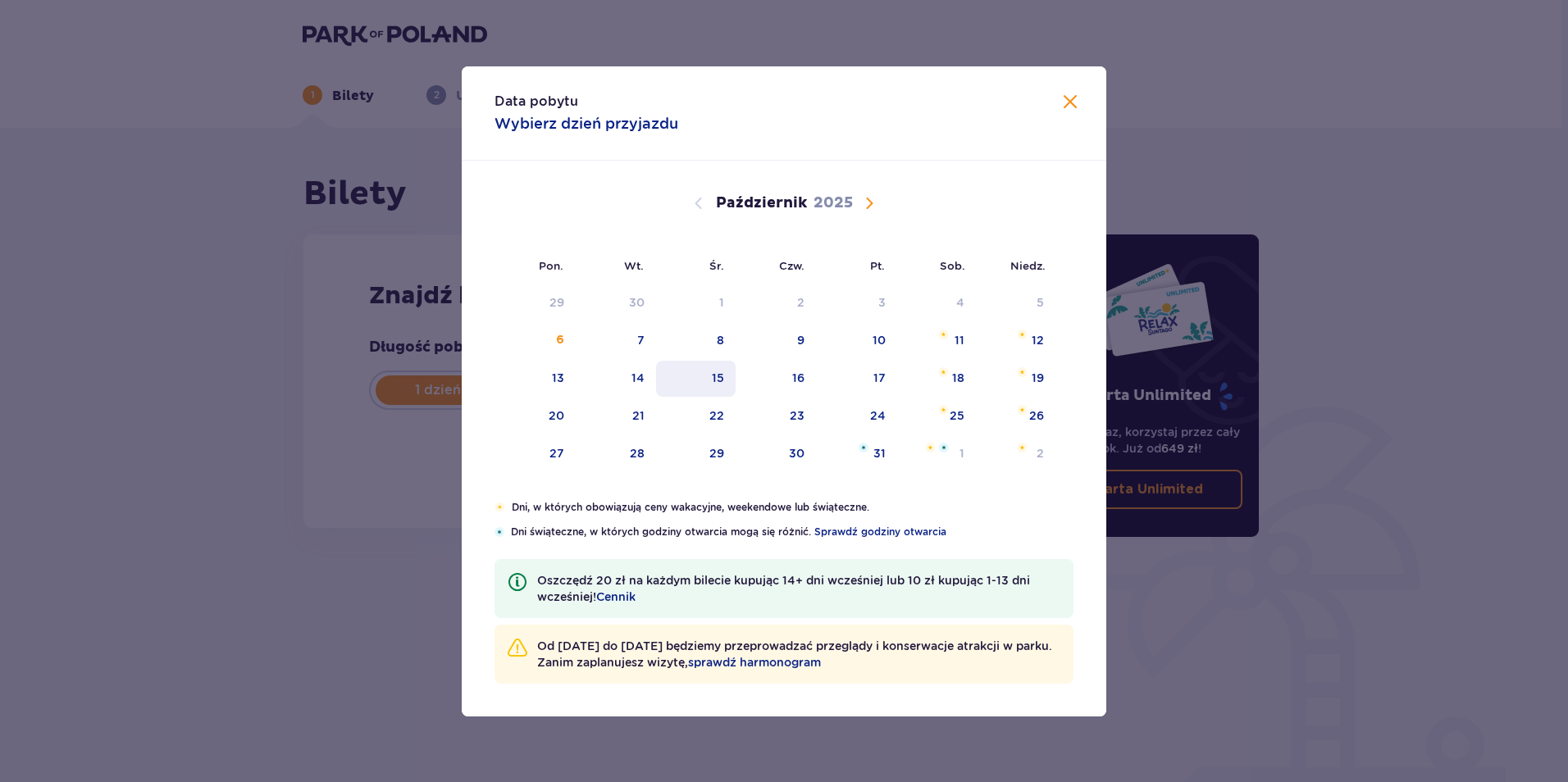
click at [723, 372] on div "15" at bounding box center [718, 378] width 13 height 17
type input "15.10.25"
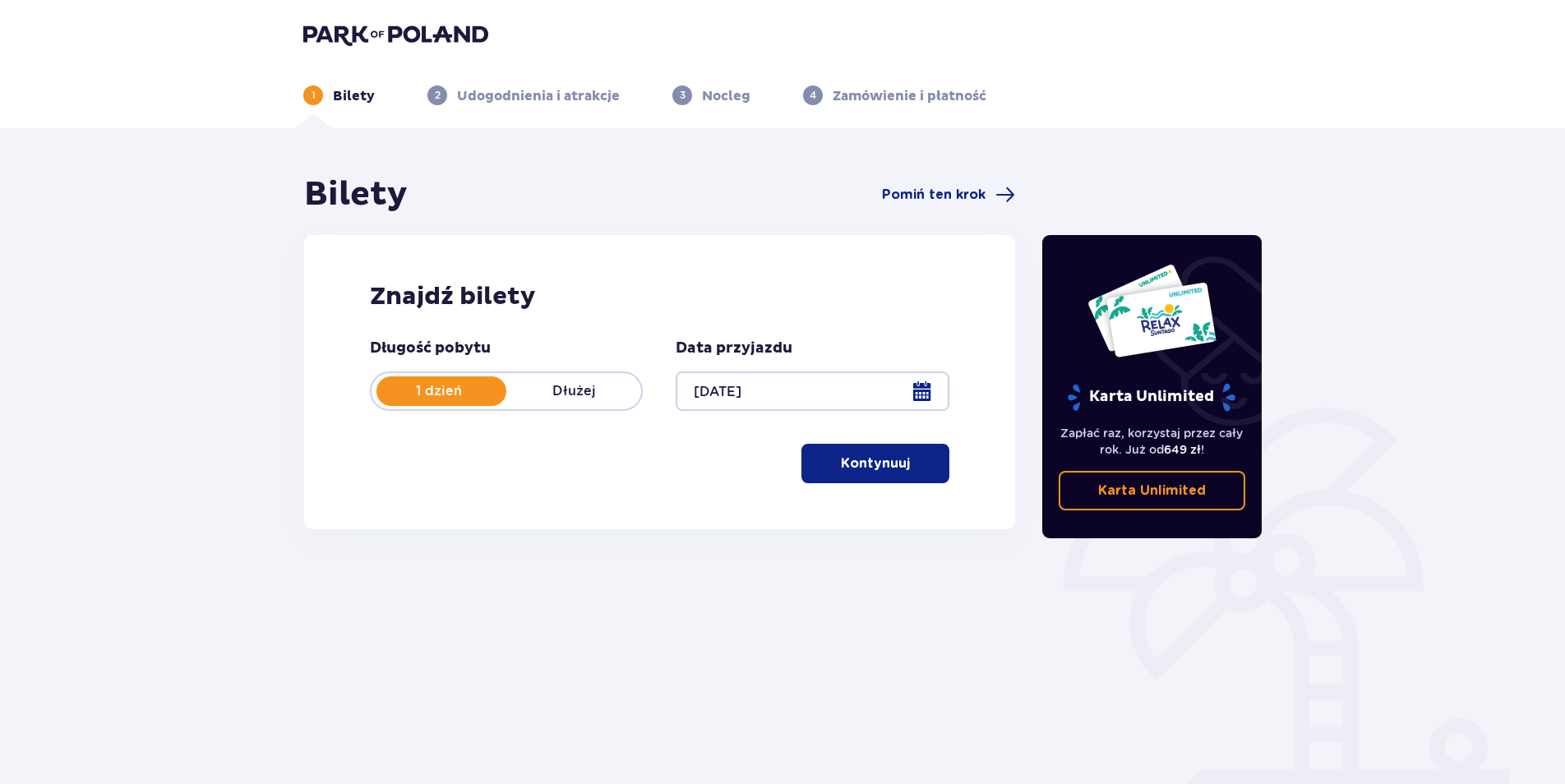
click at [841, 472] on p "Kontynuuj" at bounding box center [875, 464] width 69 height 18
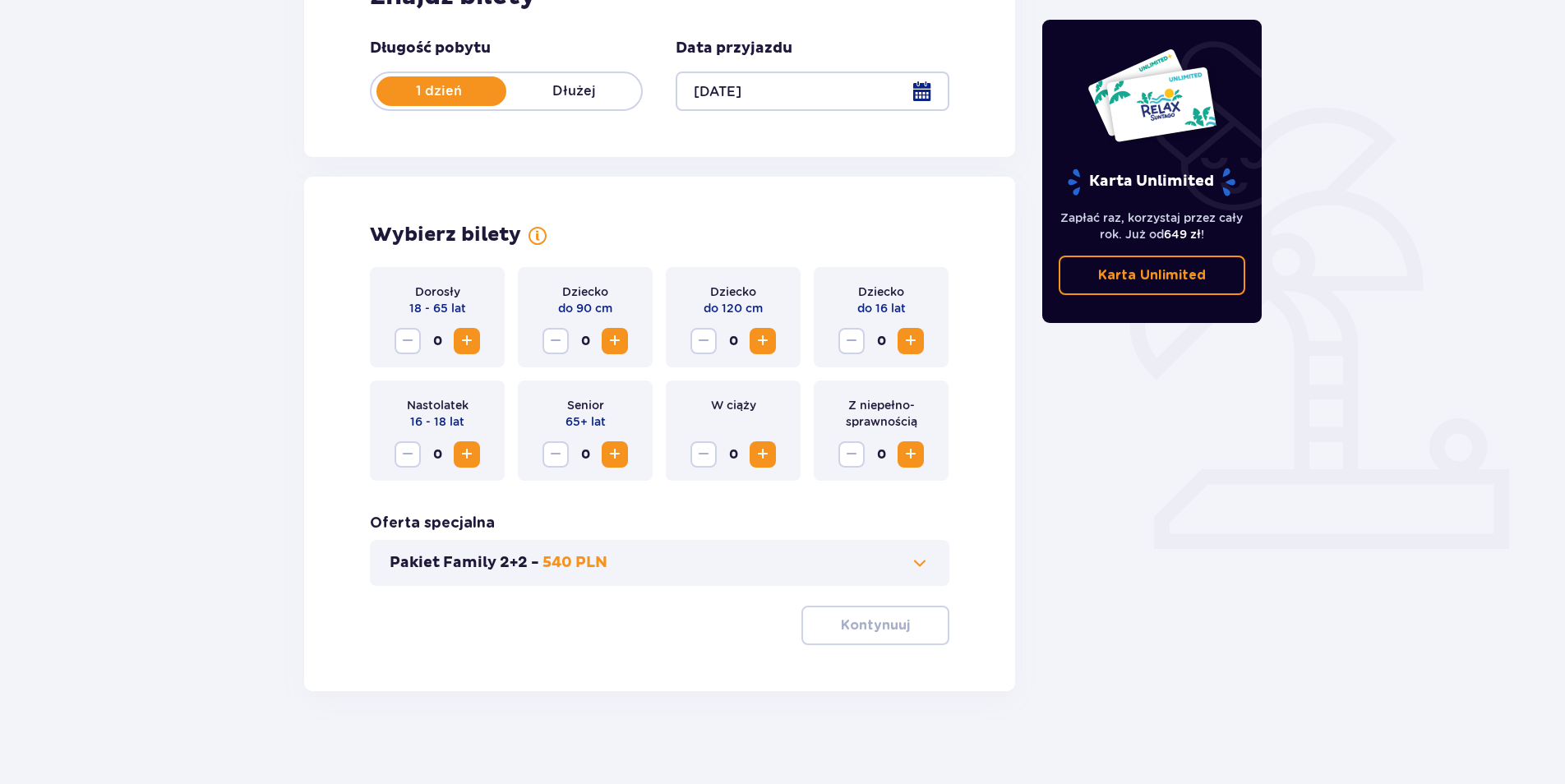
scroll to position [306, 0]
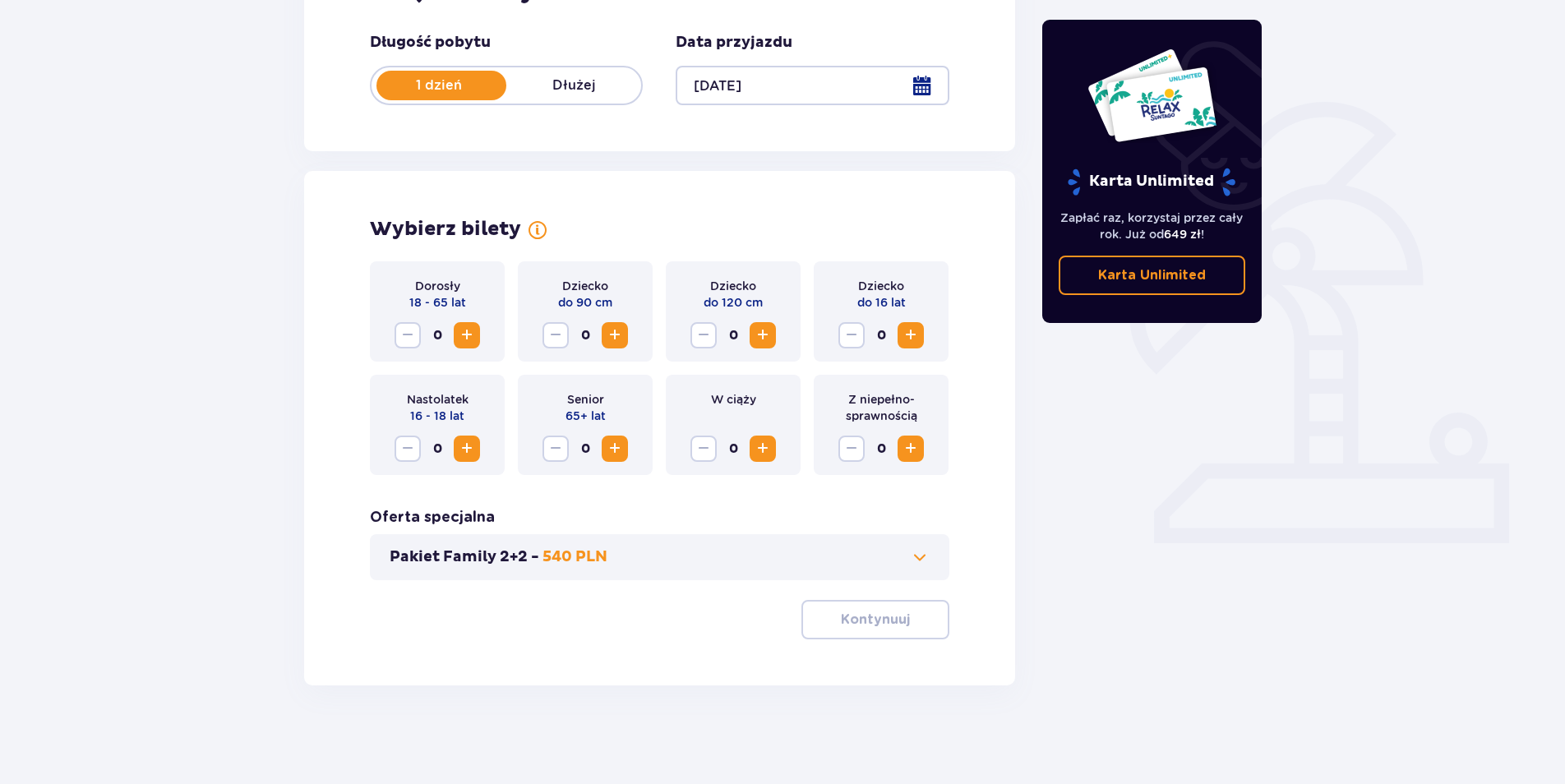
click at [467, 339] on span "Zwiększ" at bounding box center [467, 335] width 20 height 20
click at [896, 611] on button "Kontynuuj" at bounding box center [875, 619] width 148 height 39
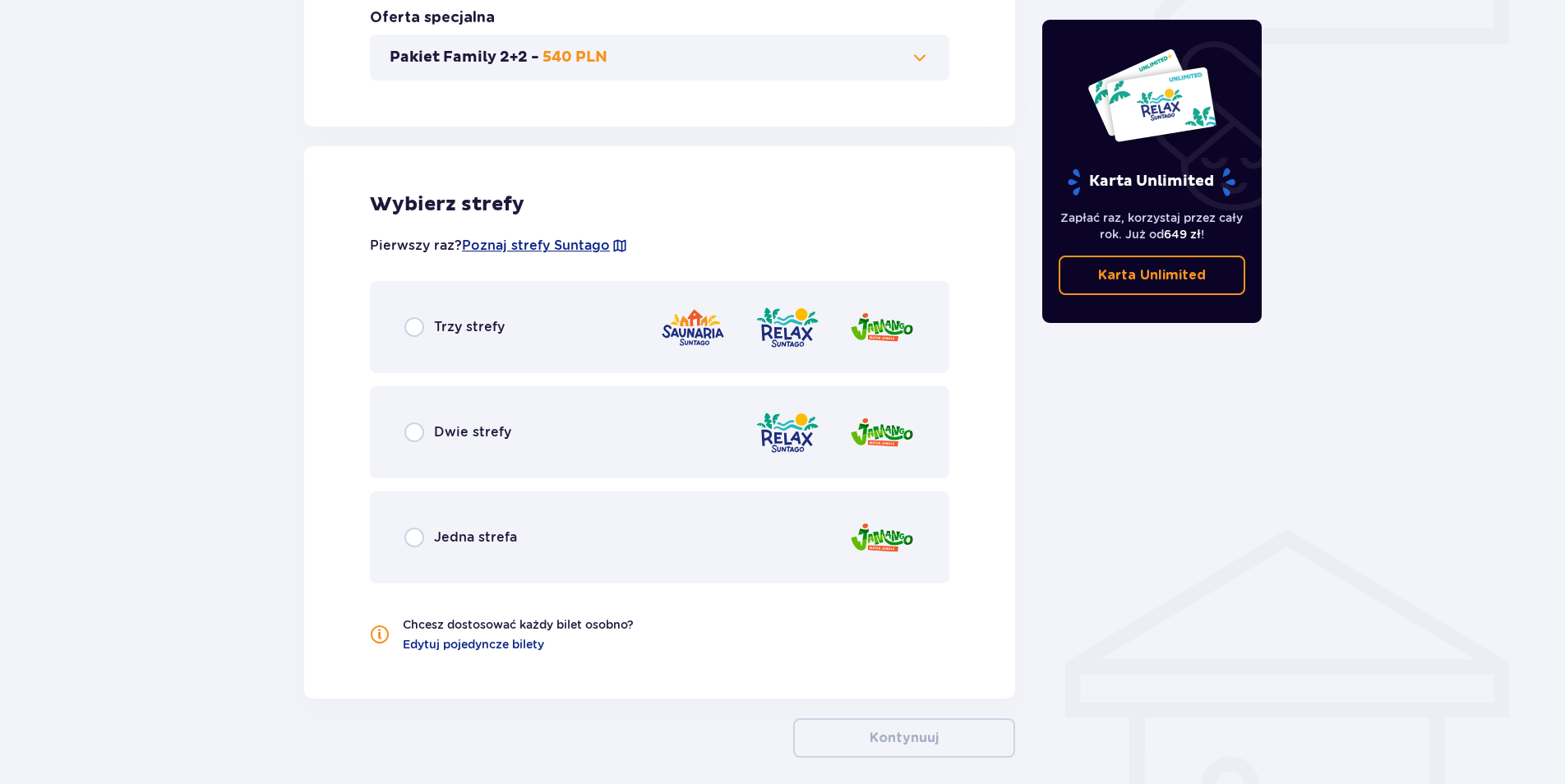
scroll to position [878, 0]
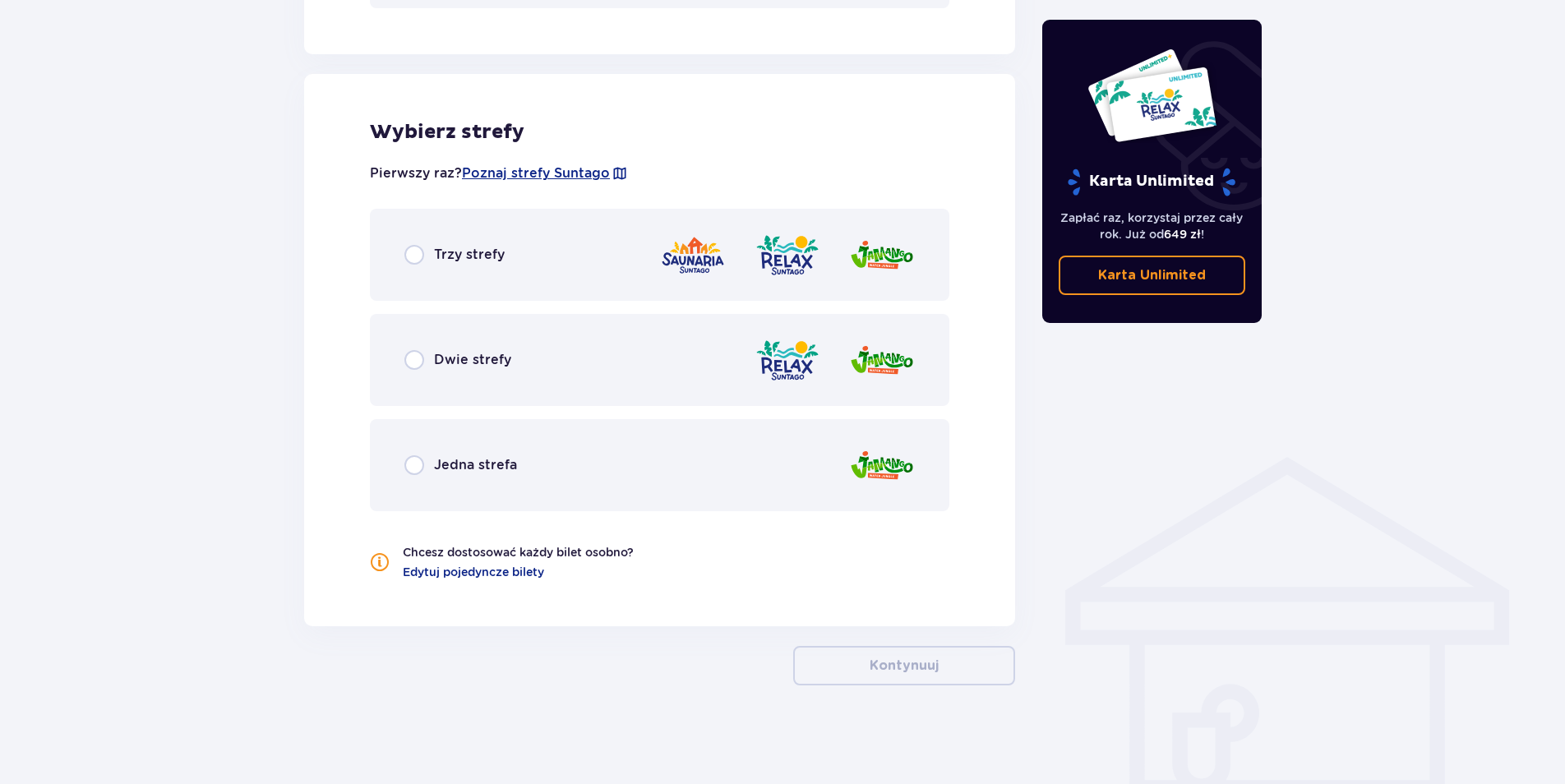
click at [901, 245] on img at bounding box center [881, 255] width 65 height 47
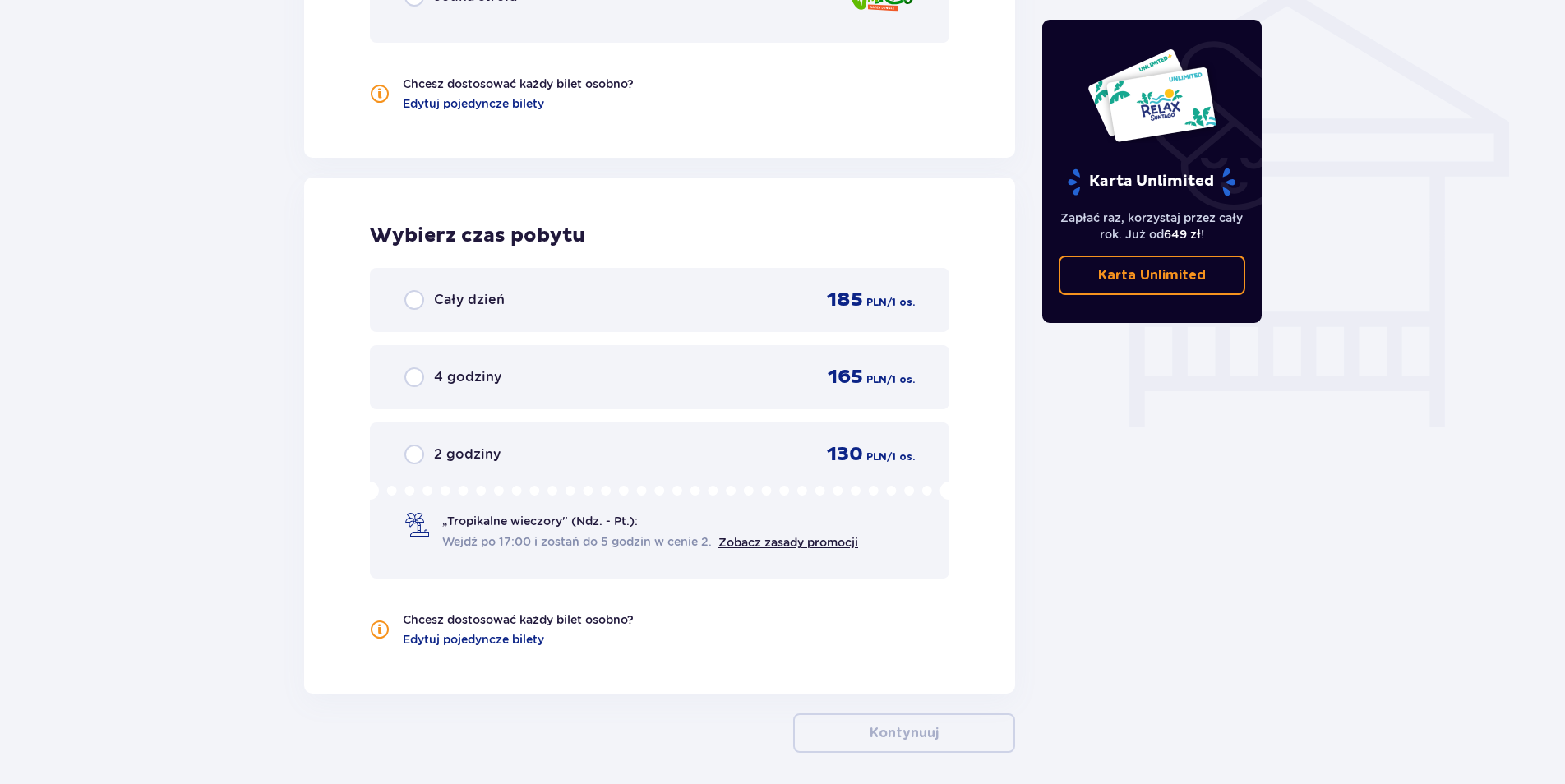
scroll to position [1413, 0]
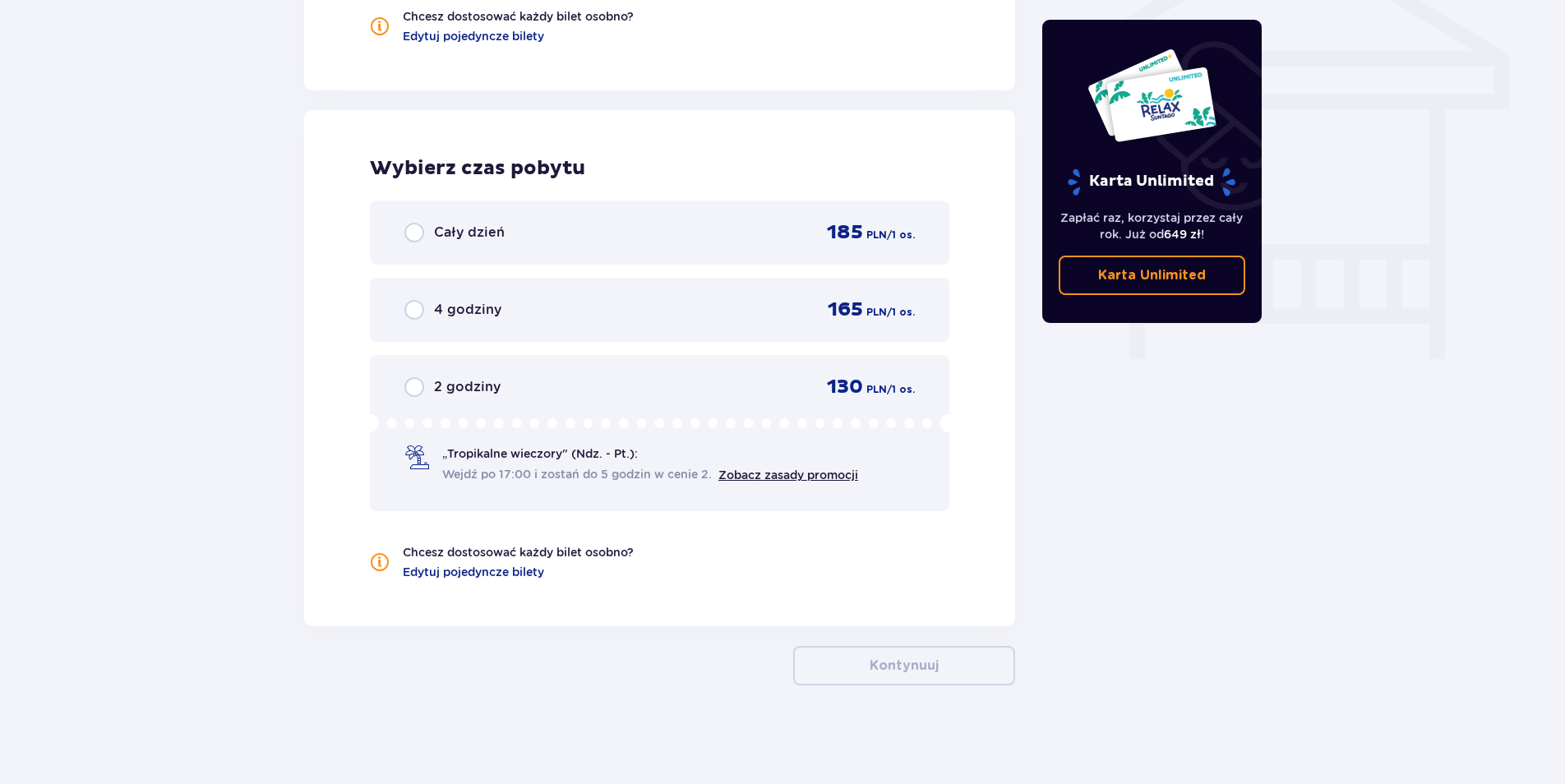
click at [762, 214] on div "Cały dzień 185 PLN / 1 os." at bounding box center [659, 232] width 580 height 64
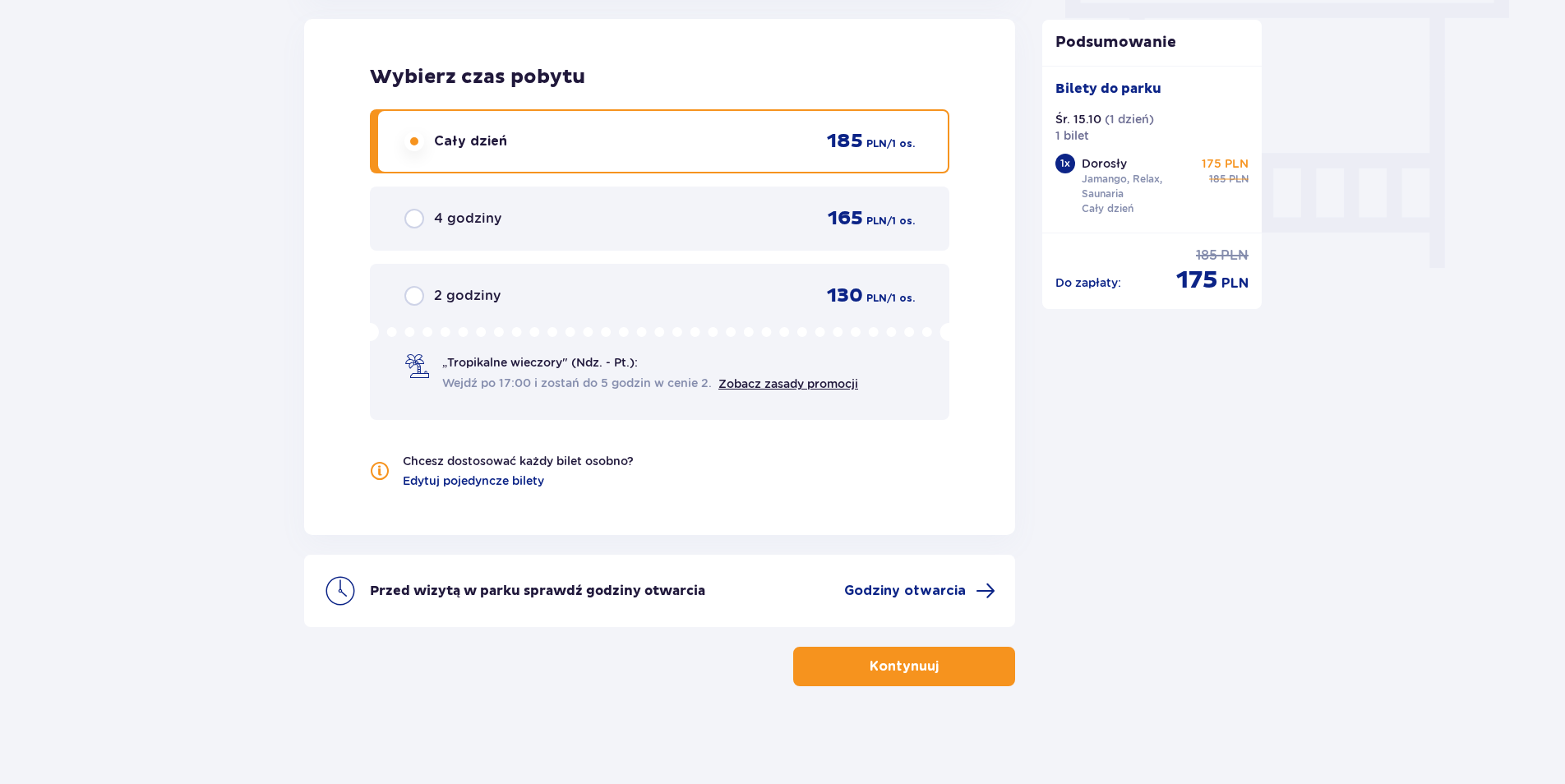
scroll to position [1505, 0]
click at [945, 654] on button "Kontynuuj" at bounding box center [904, 665] width 222 height 39
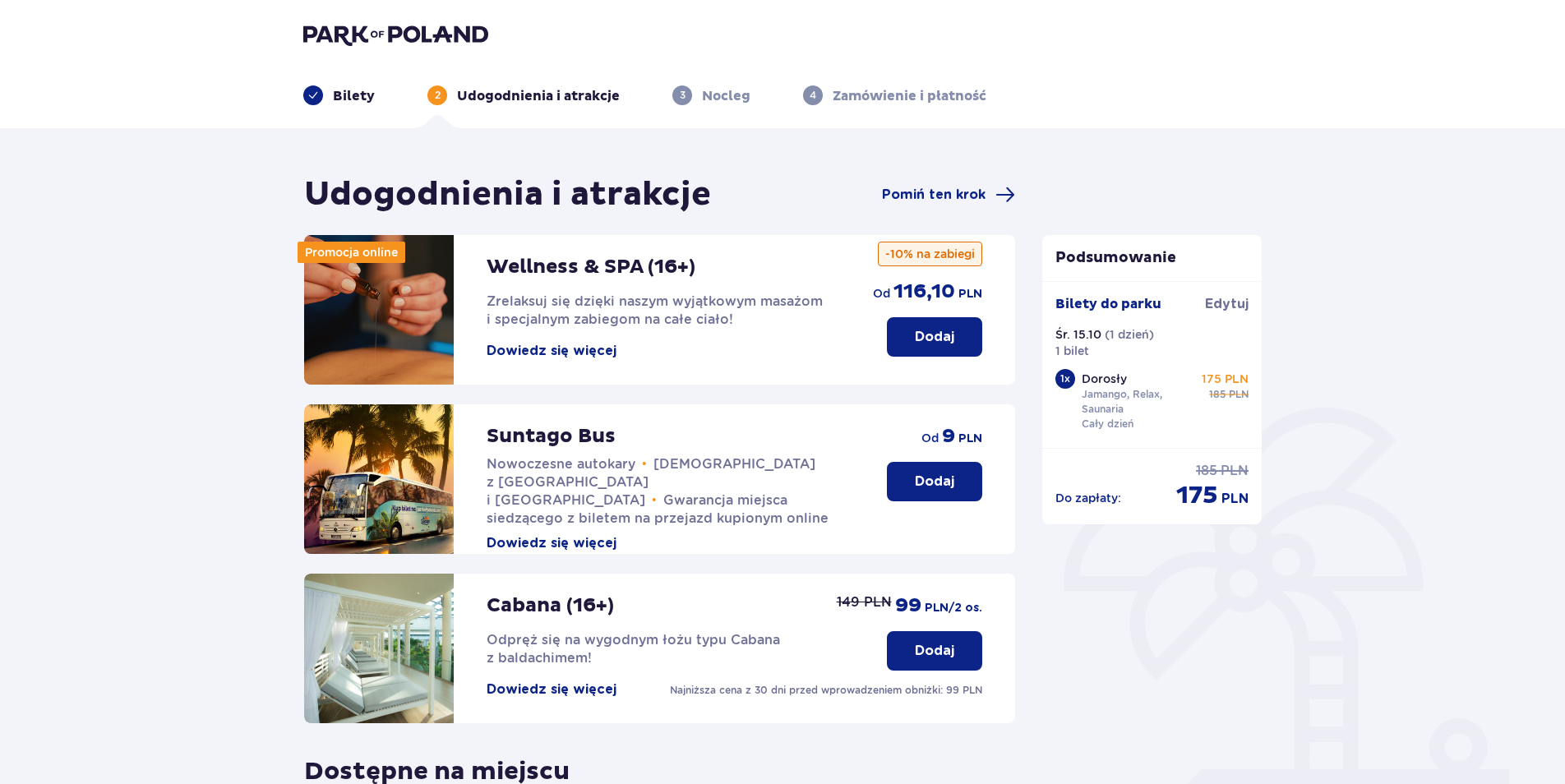
click at [675, 108] on header "Bilety 2 Udogodnienia i atrakcje 3 Nocleg 4 Zamówienie i płatność" at bounding box center [782, 64] width 1565 height 128
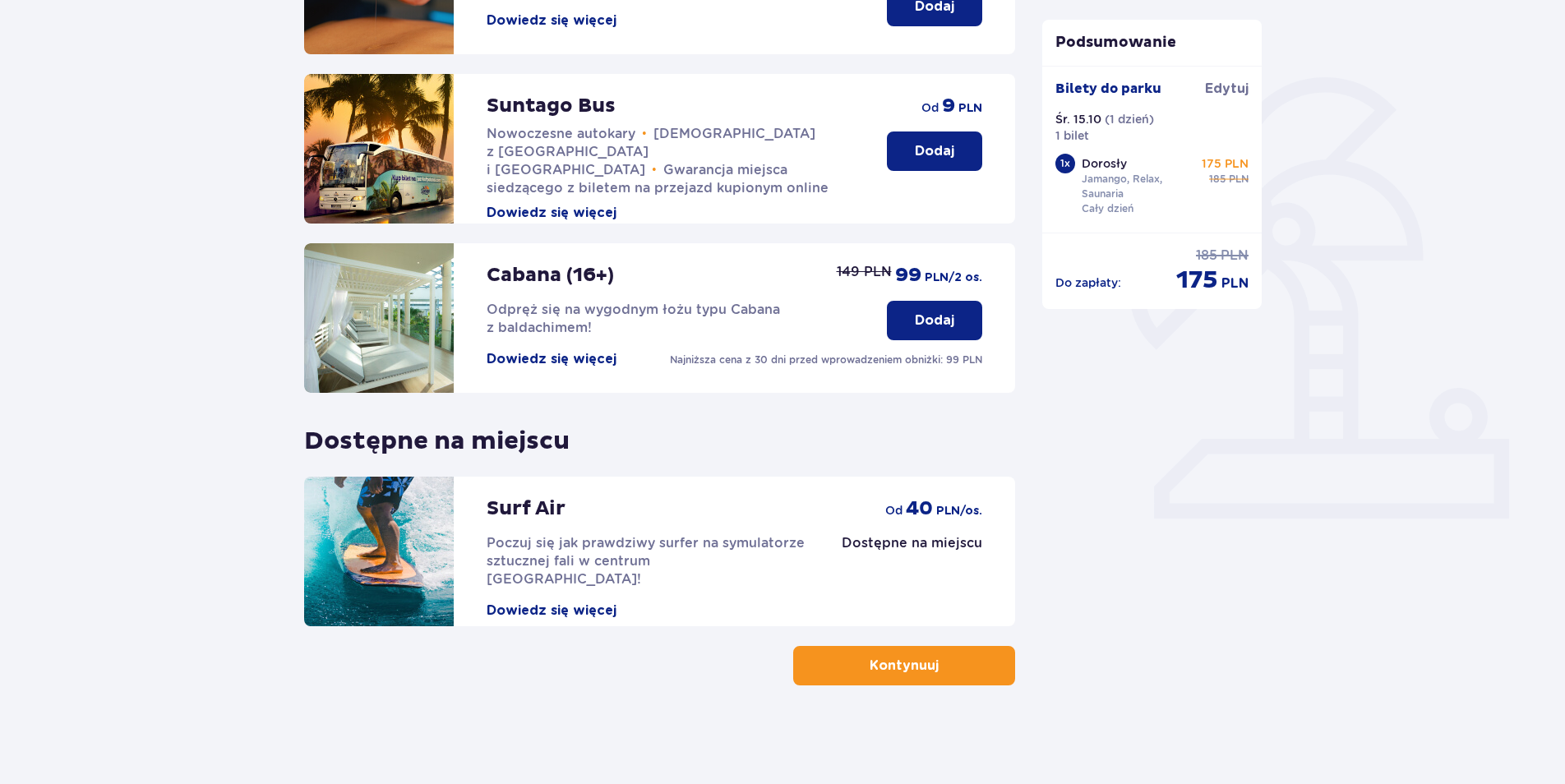
click at [980, 678] on button "Kontynuuj" at bounding box center [904, 665] width 222 height 39
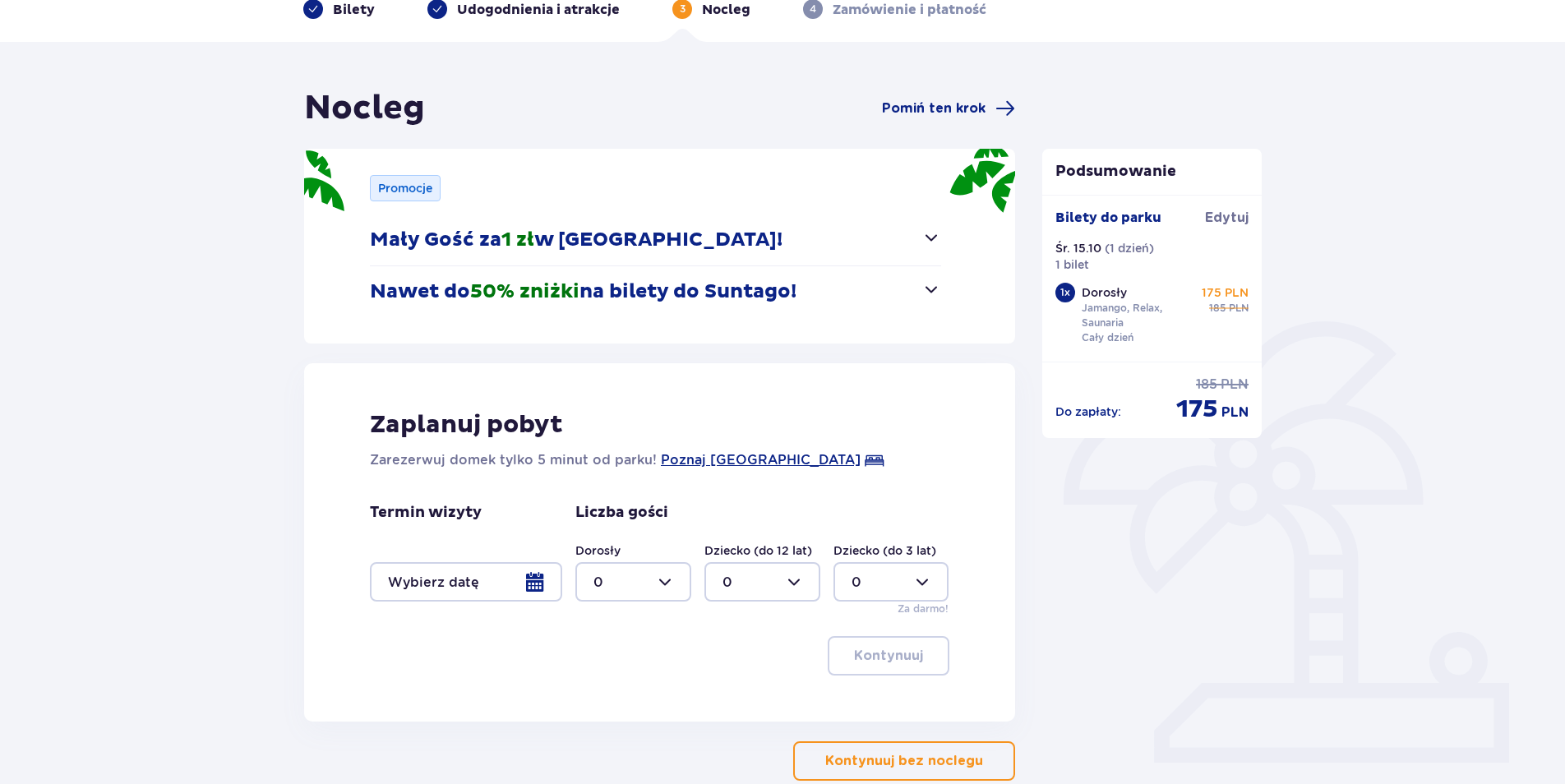
scroll to position [182, 0]
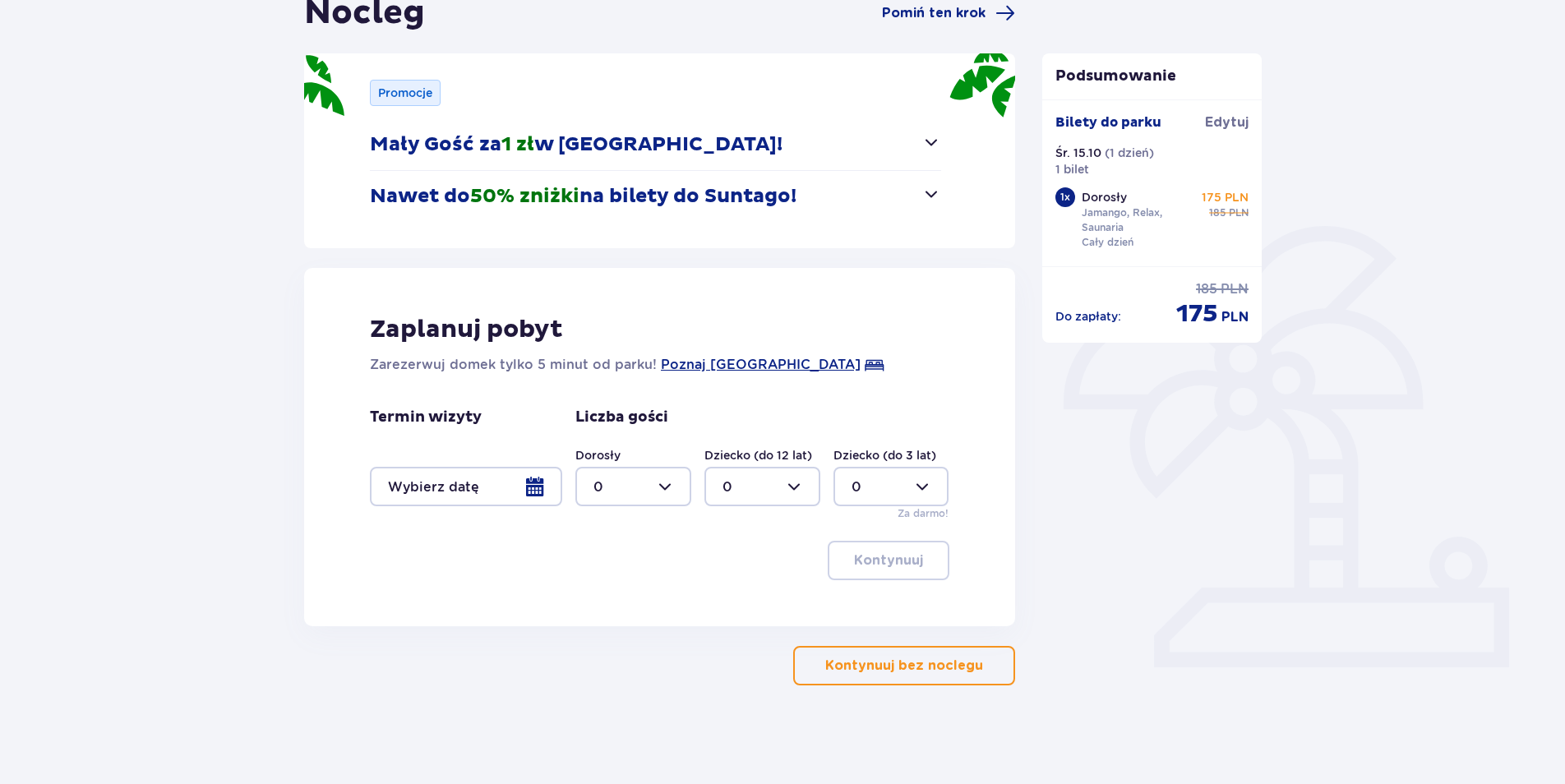
click at [960, 674] on p "Kontynuuj bez noclegu" at bounding box center [904, 666] width 158 height 18
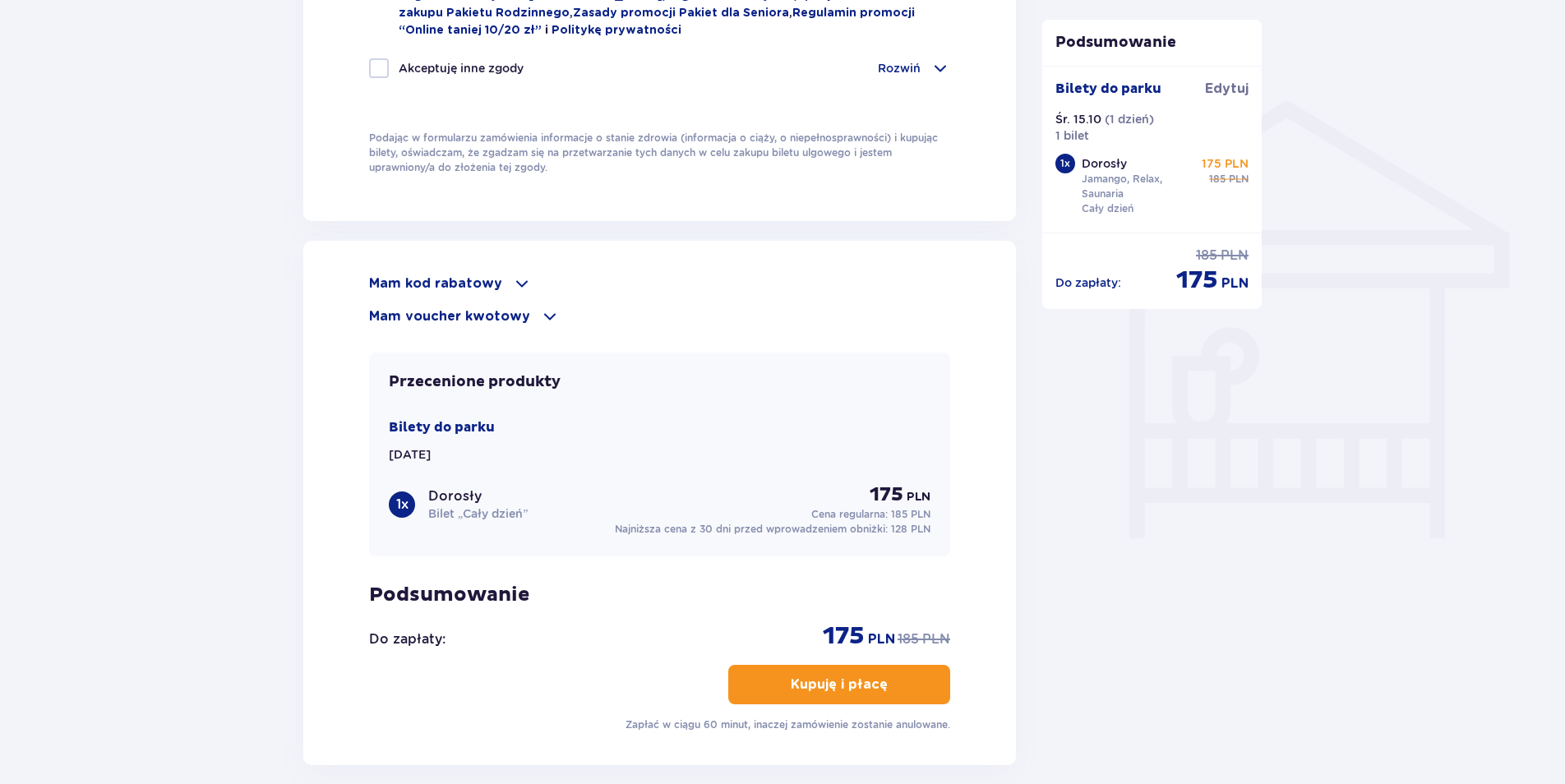
scroll to position [1239, 0]
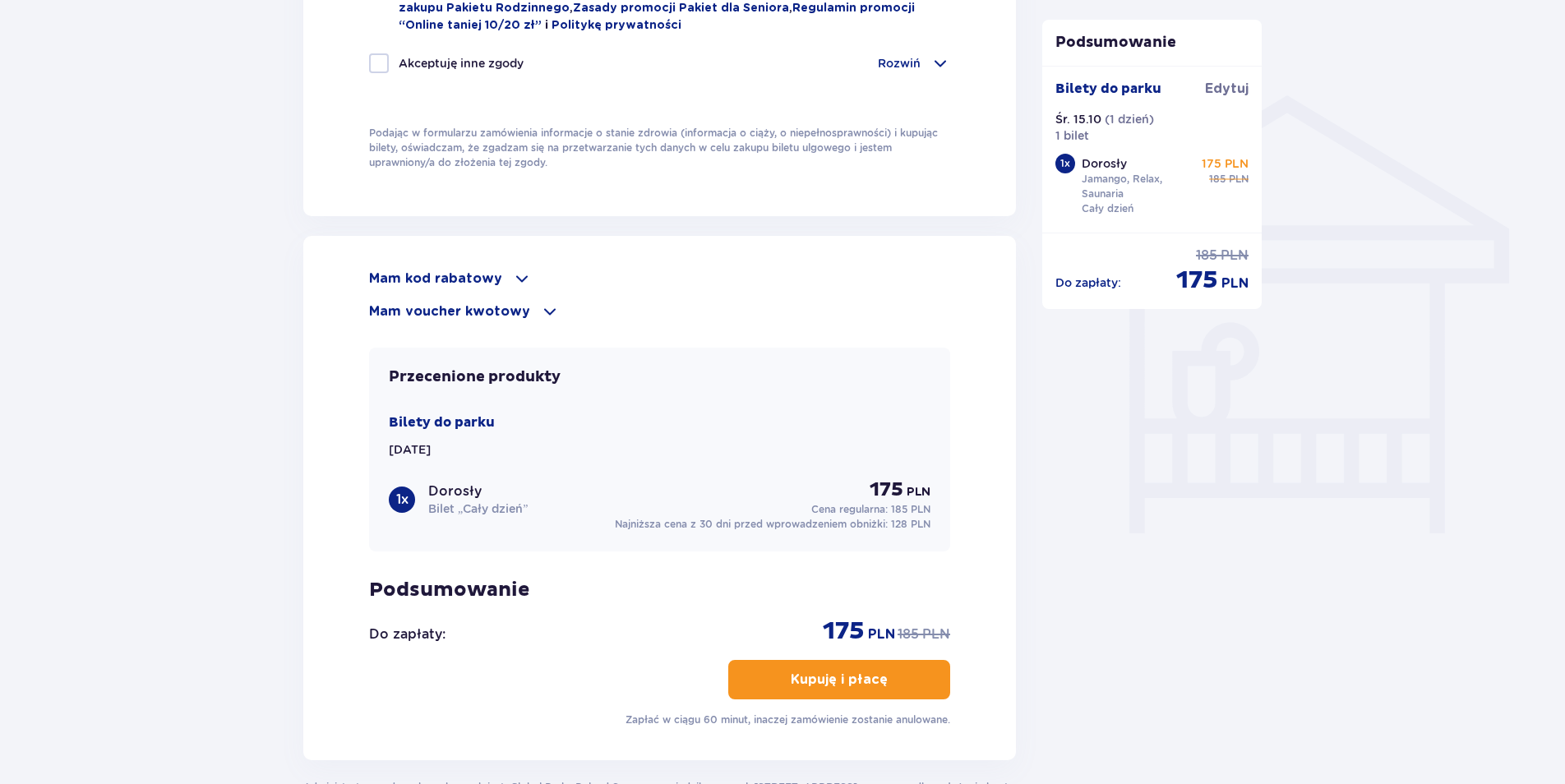
click at [474, 275] on p "Mam kod rabatowy" at bounding box center [435, 279] width 133 height 18
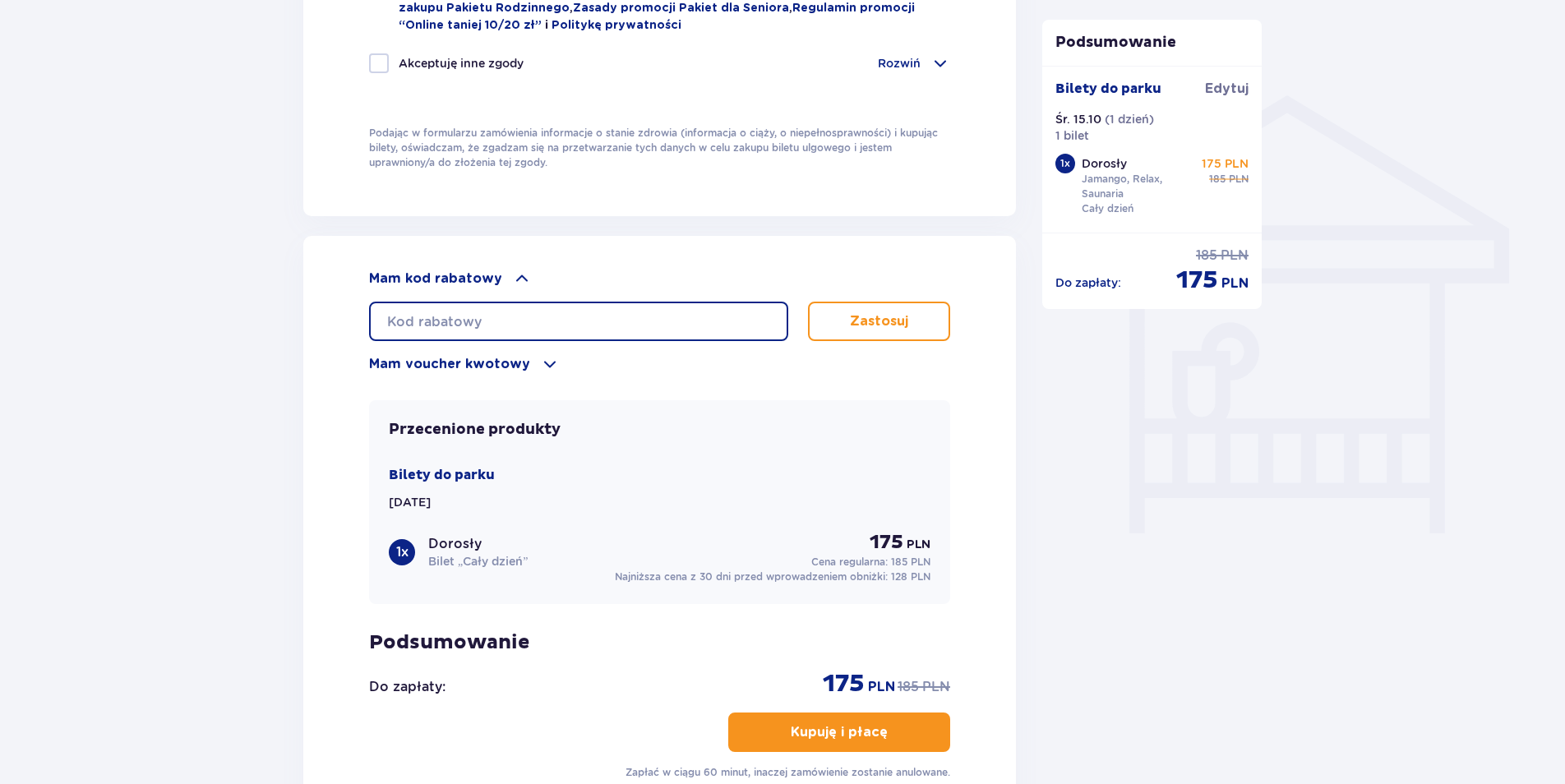
click at [473, 316] on input "text" at bounding box center [578, 321] width 419 height 39
type input "student30"
click at [918, 312] on button "Zastosuj" at bounding box center [879, 321] width 142 height 39
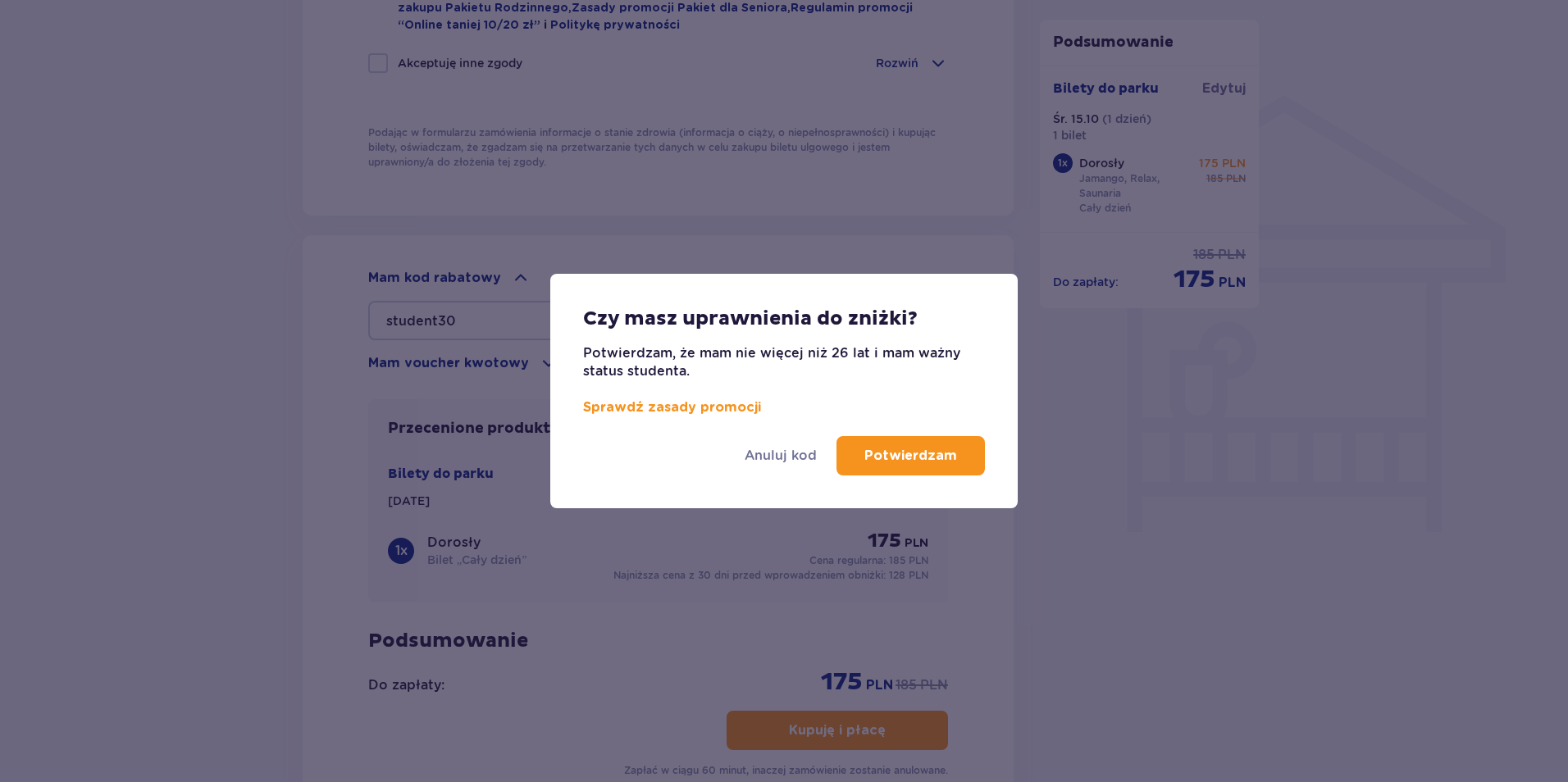
click at [872, 459] on p "Potwierdzam" at bounding box center [910, 456] width 93 height 18
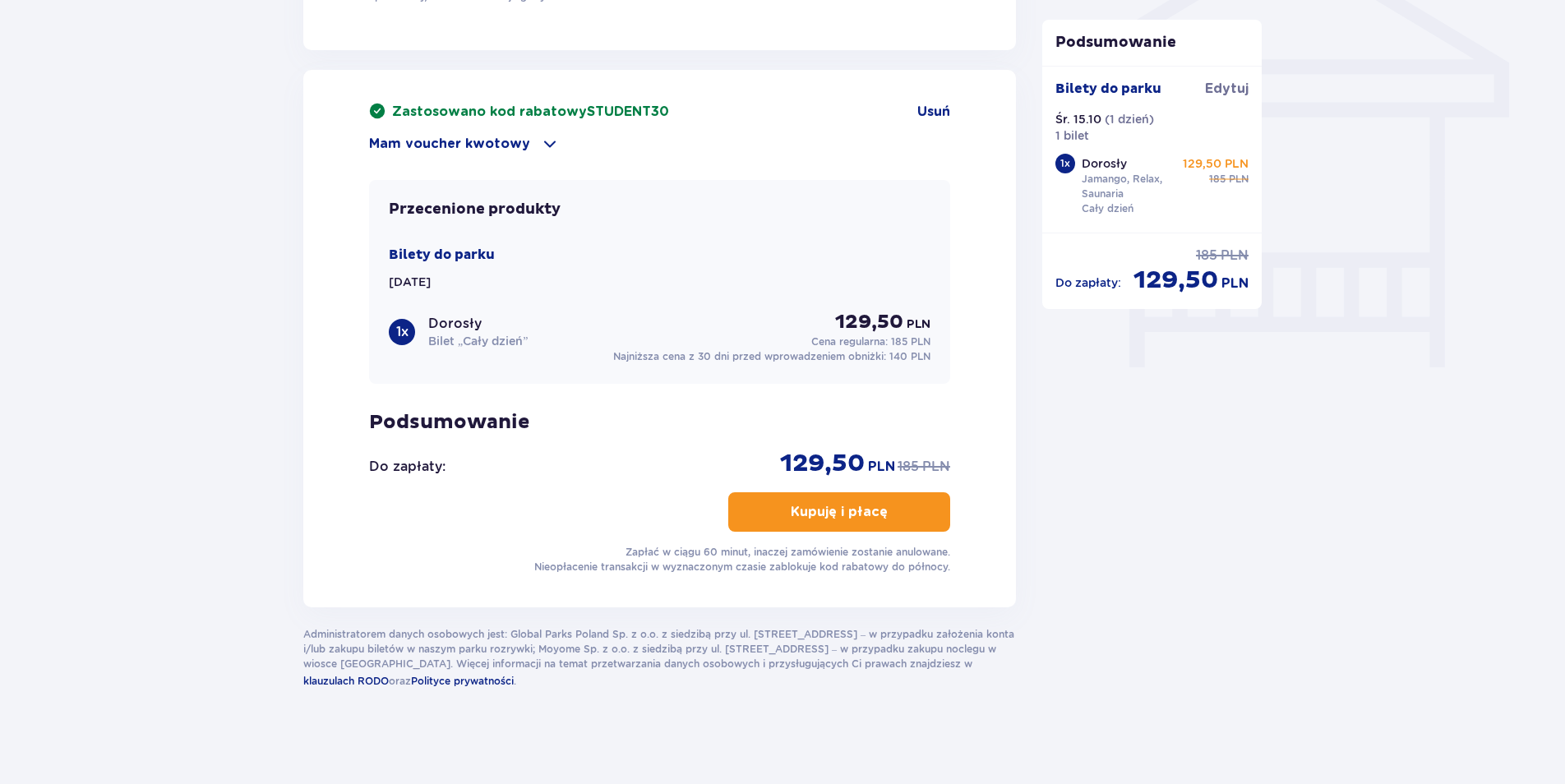
scroll to position [1380, 0]
